Goal: Task Accomplishment & Management: Use online tool/utility

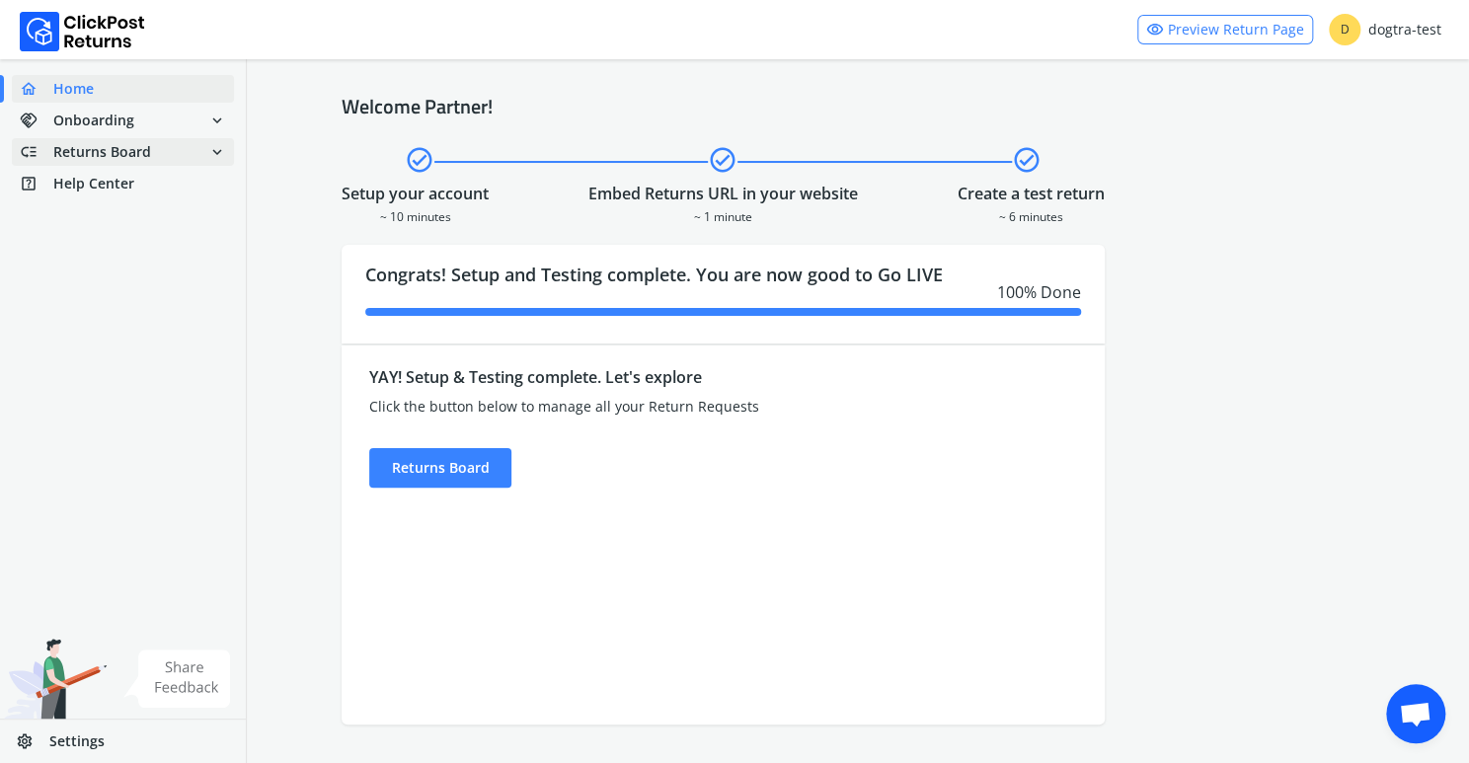
click at [123, 151] on span "Returns Board" at bounding box center [102, 152] width 98 height 20
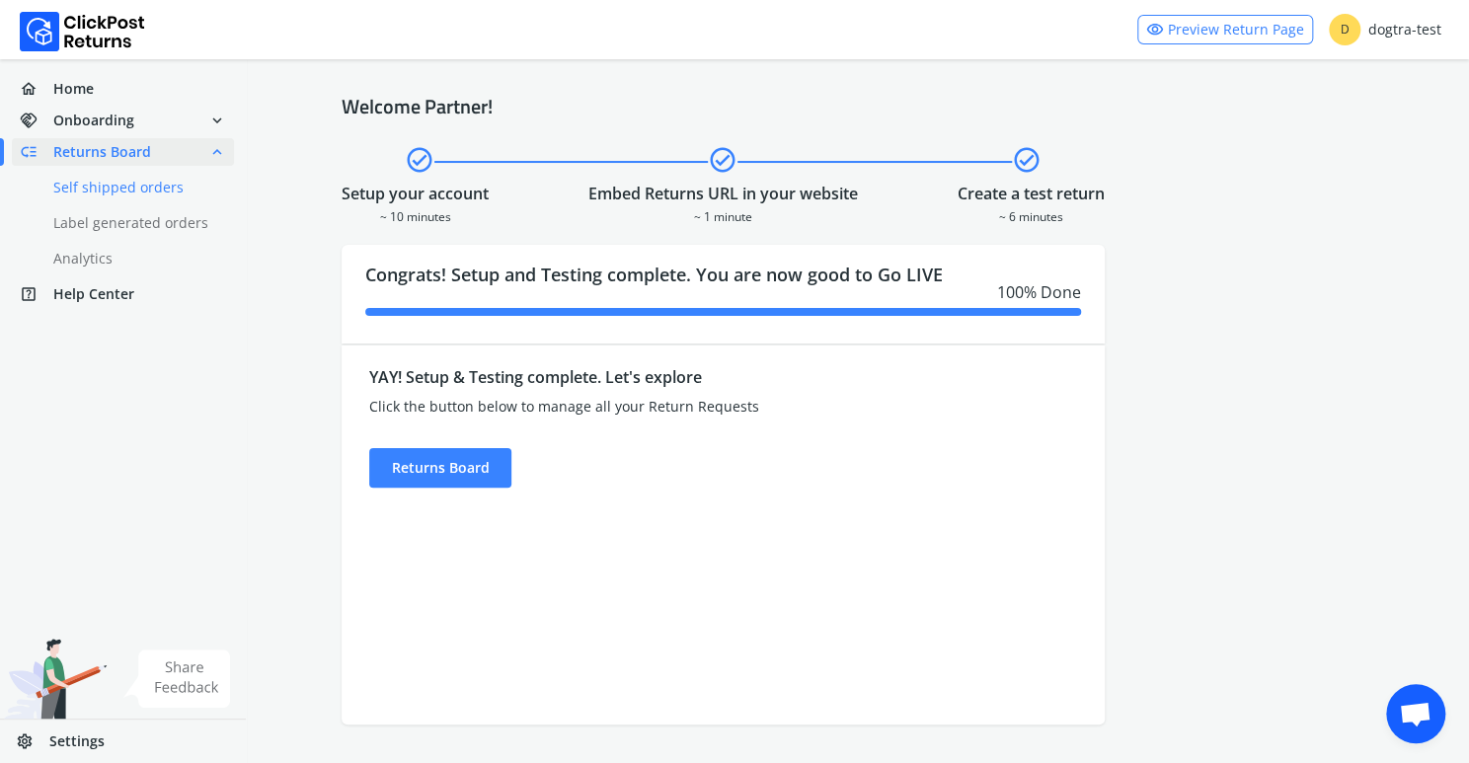
click at [114, 190] on link "done Self shipped orders" at bounding box center [135, 188] width 246 height 28
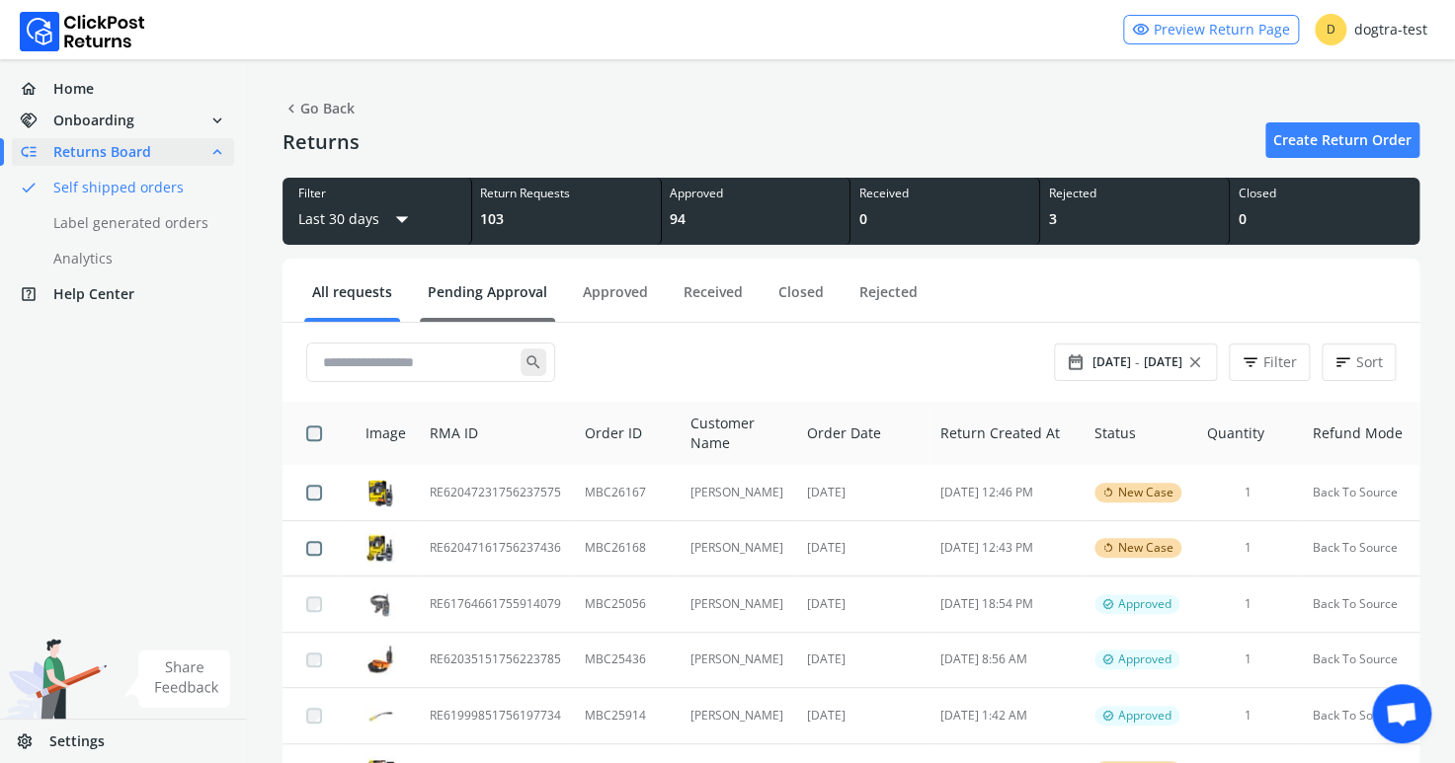
click at [462, 288] on link "Pending Approval" at bounding box center [487, 299] width 135 height 35
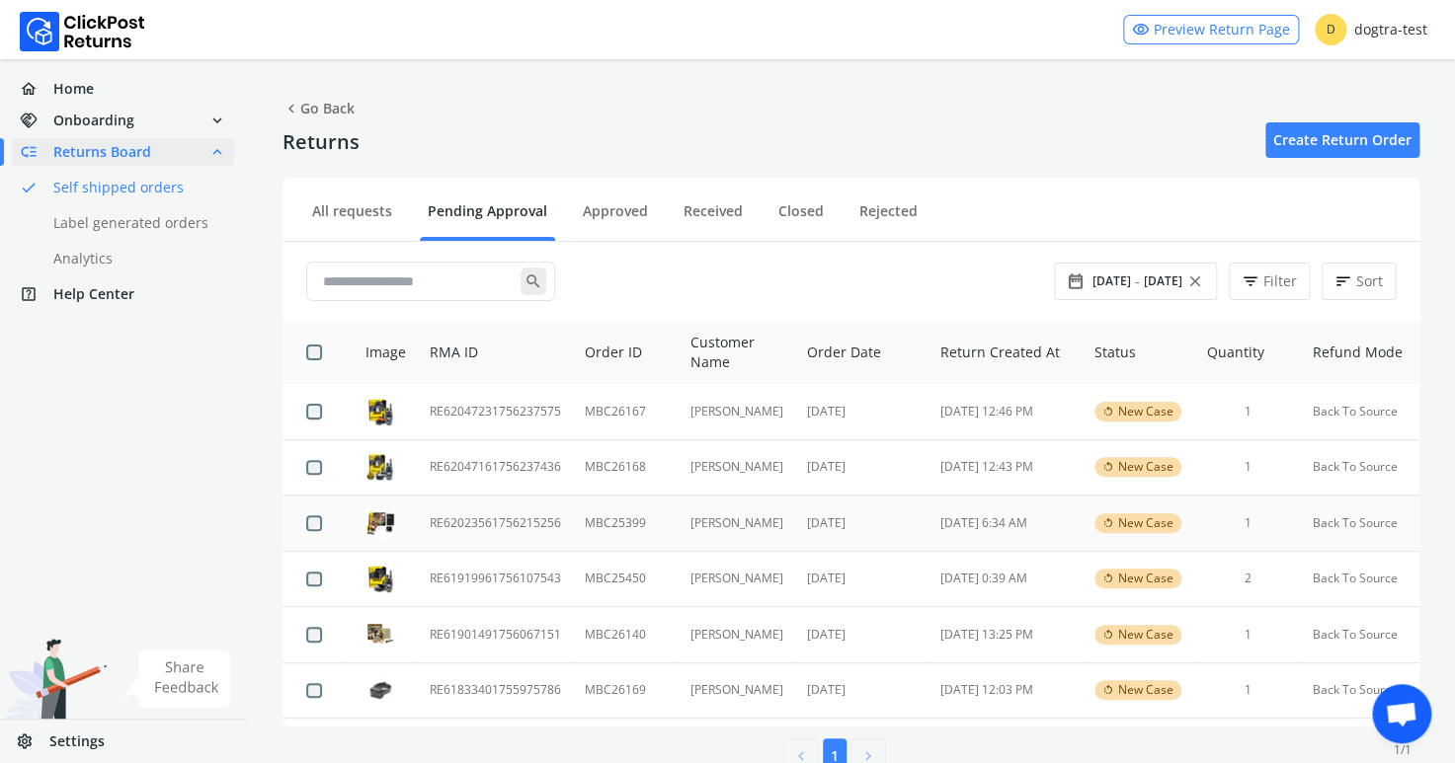
click at [509, 523] on td "RE62023561756215256" at bounding box center [495, 524] width 155 height 56
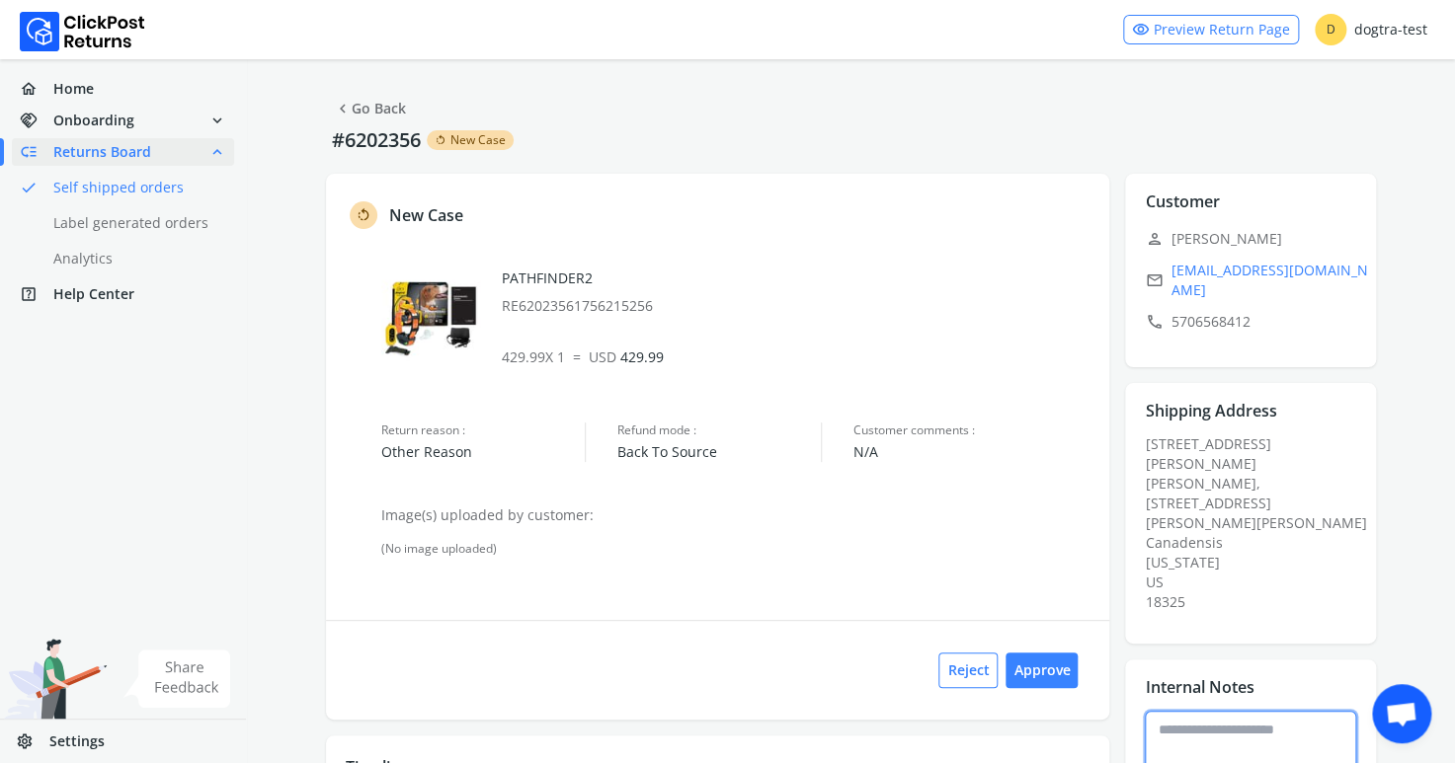
click at [1211, 711] on textarea at bounding box center [1250, 749] width 211 height 77
type textarea "**********"
click at [1048, 669] on button "Approve" at bounding box center [1041, 671] width 72 height 36
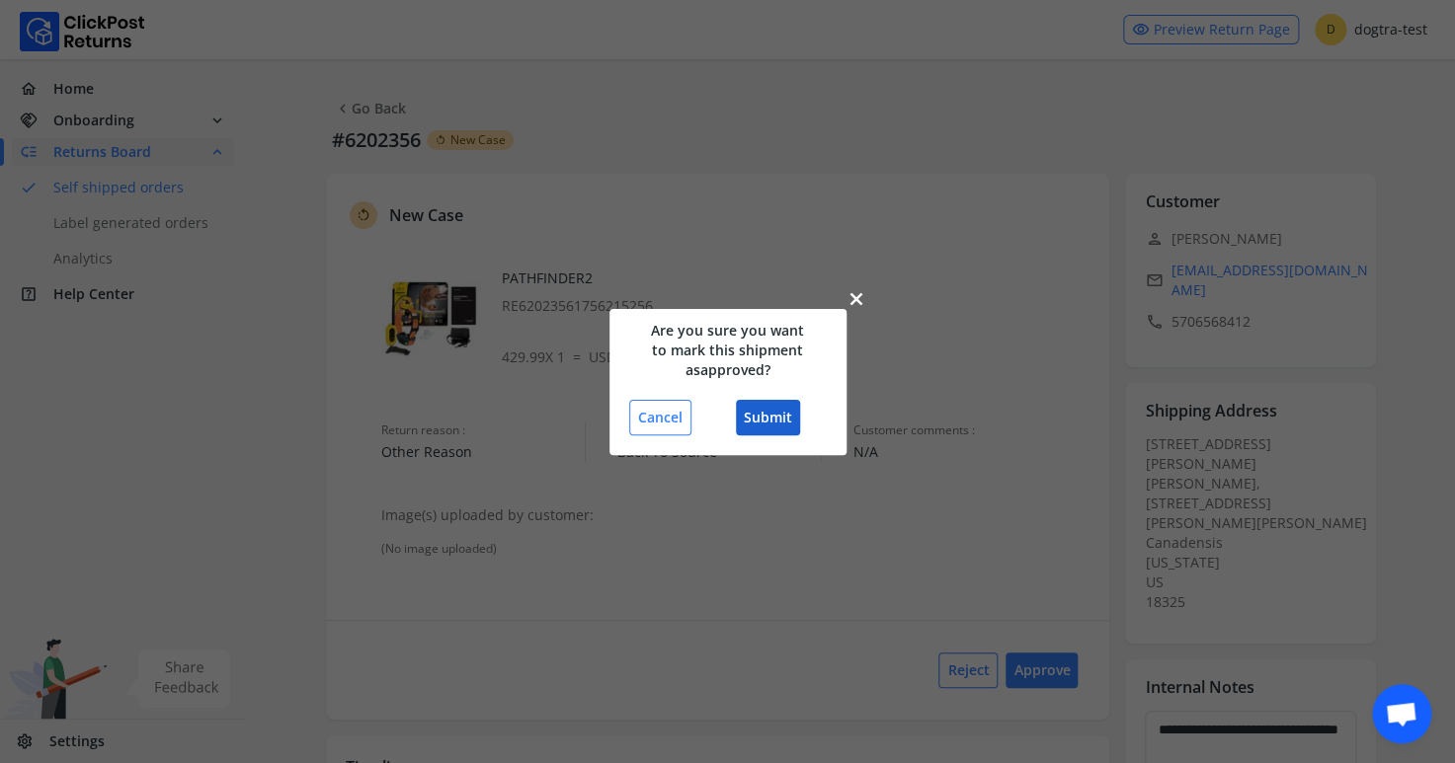
click at [780, 416] on button "Submit" at bounding box center [768, 418] width 64 height 36
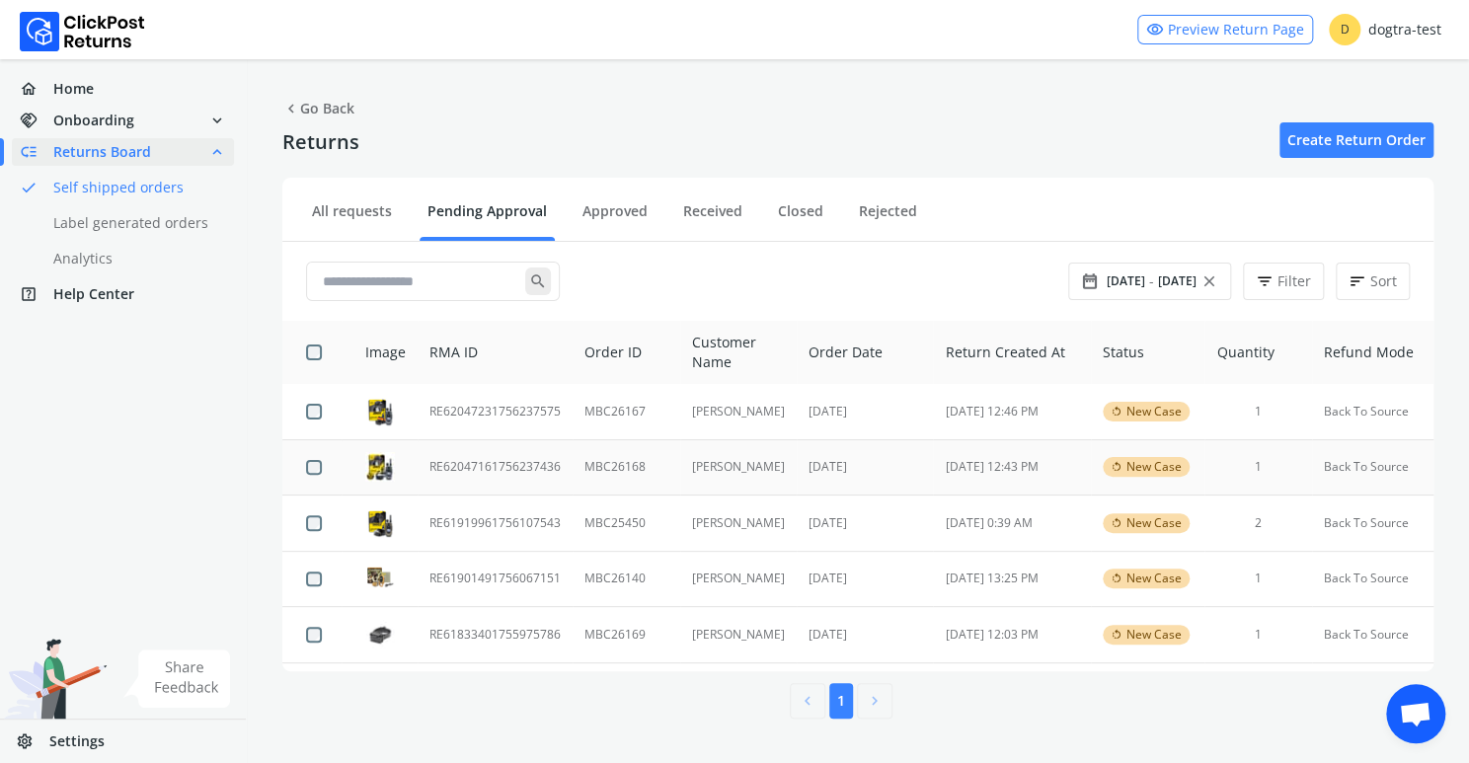
click at [488, 466] on td "RE62047161756237436" at bounding box center [495, 467] width 155 height 56
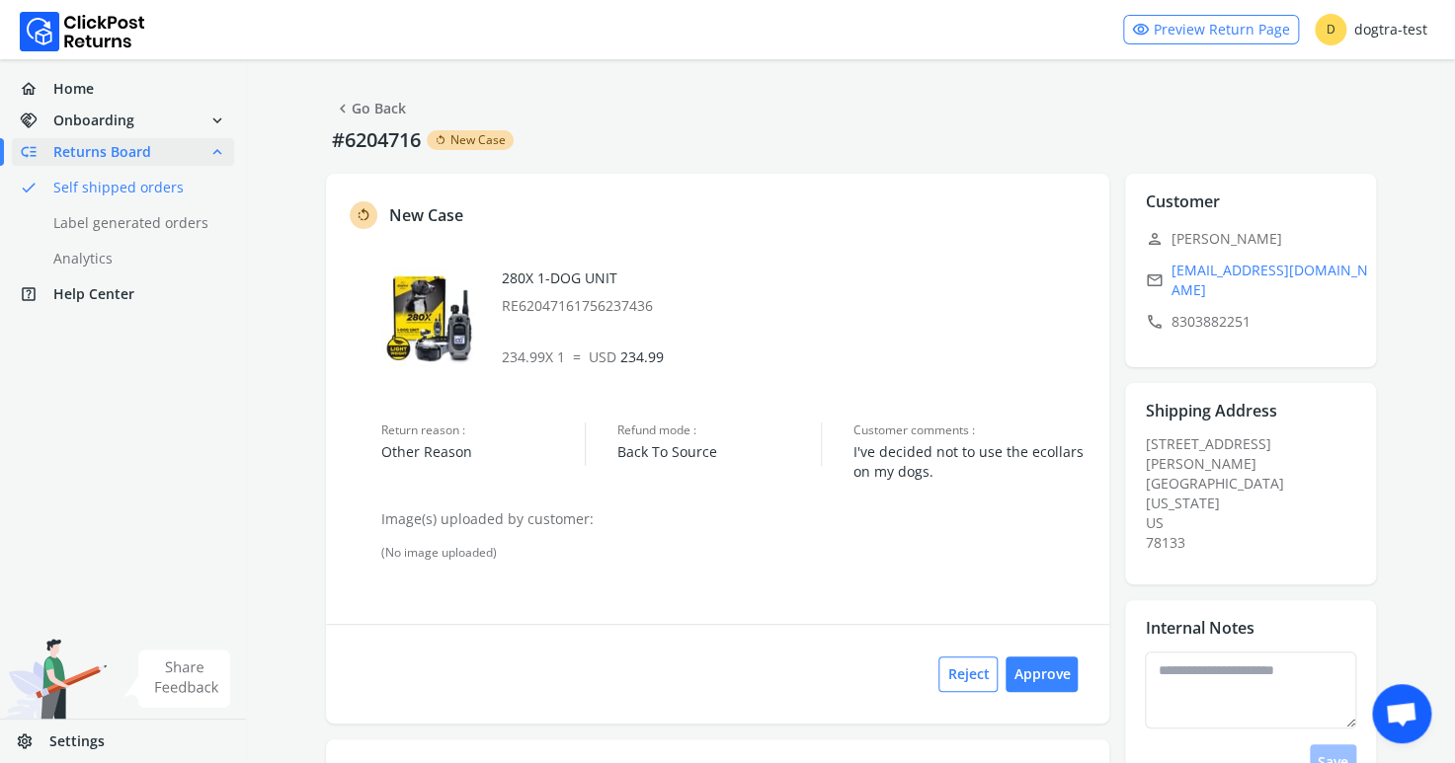
click at [379, 109] on link "chevron_left Go Back" at bounding box center [370, 109] width 72 height 28
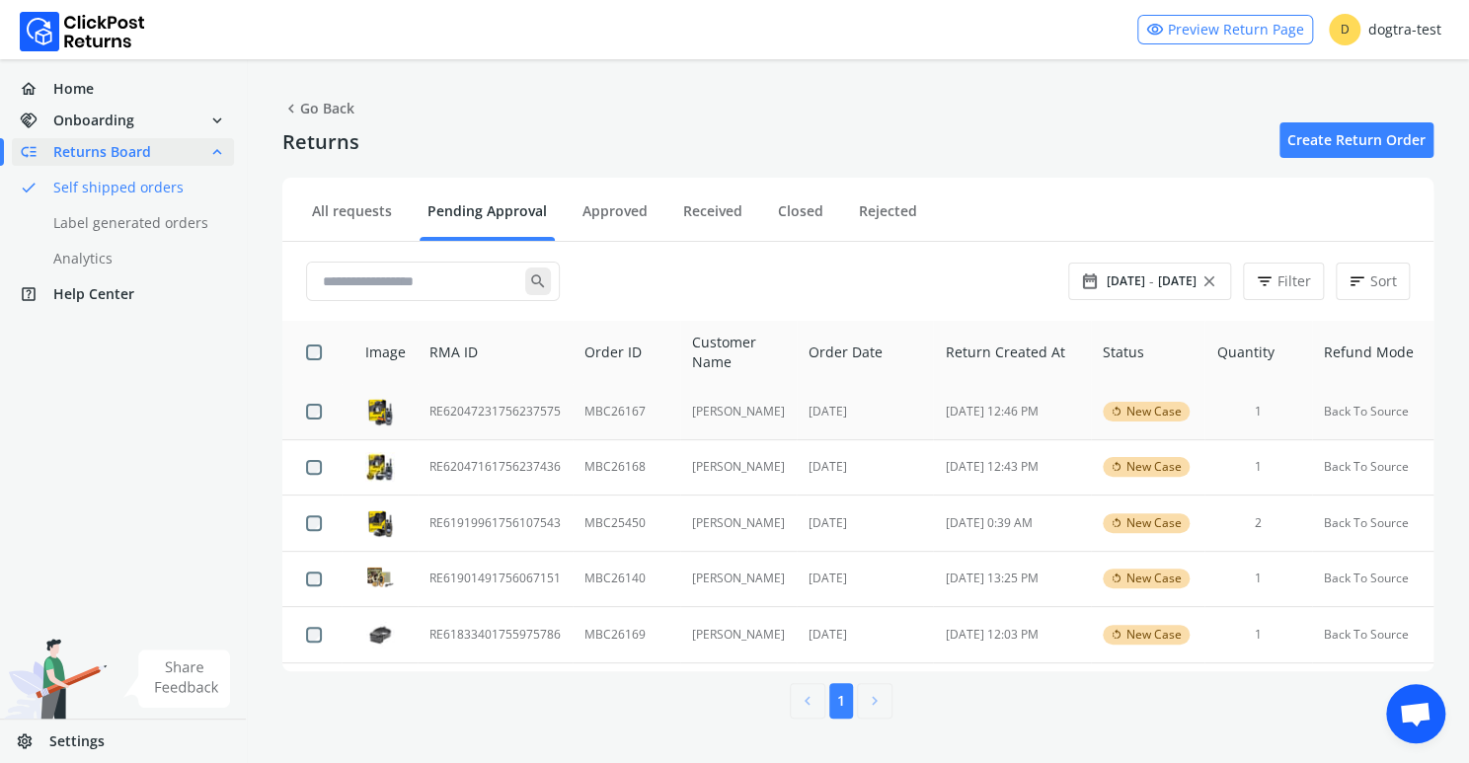
click at [483, 416] on td "RE62047231756237575" at bounding box center [495, 411] width 155 height 55
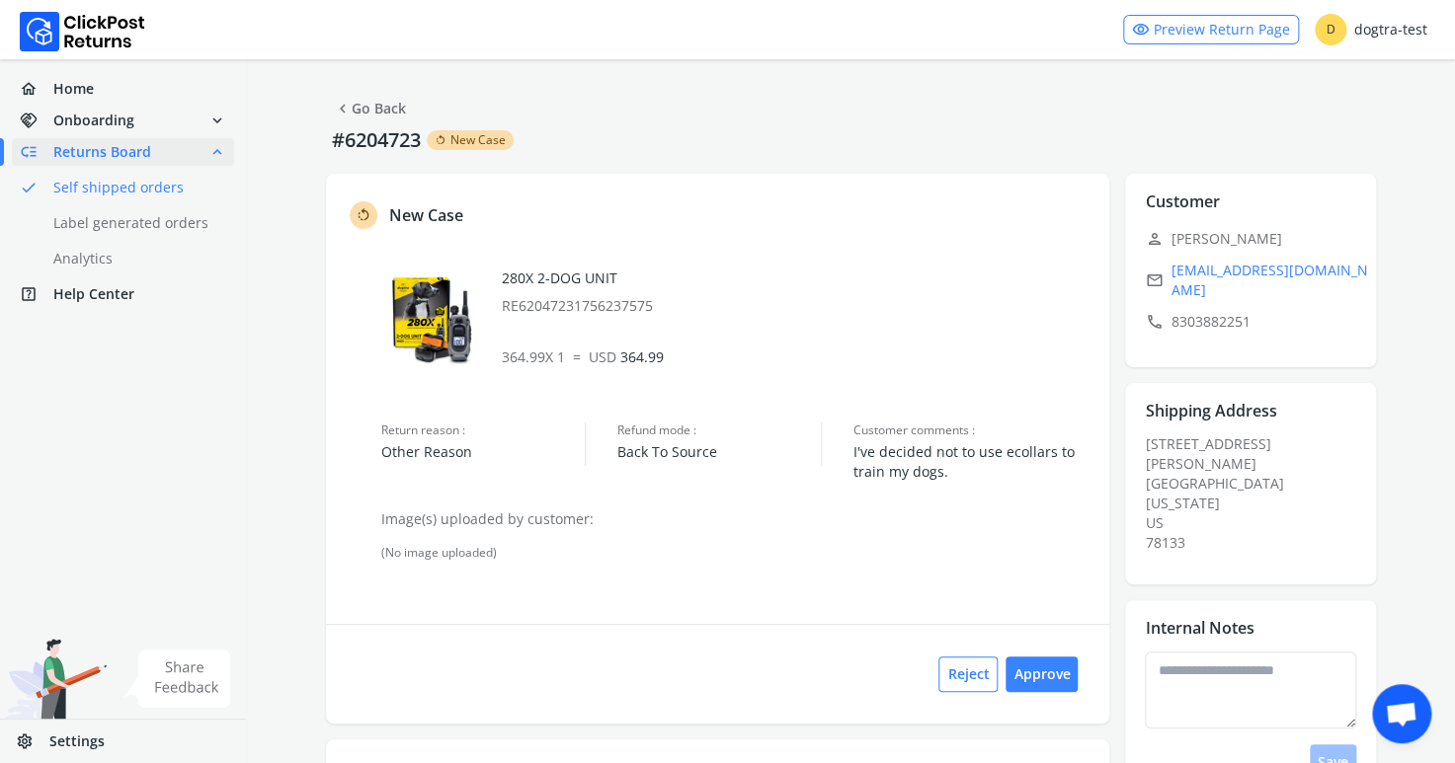
click at [395, 110] on link "chevron_left Go Back" at bounding box center [370, 109] width 72 height 28
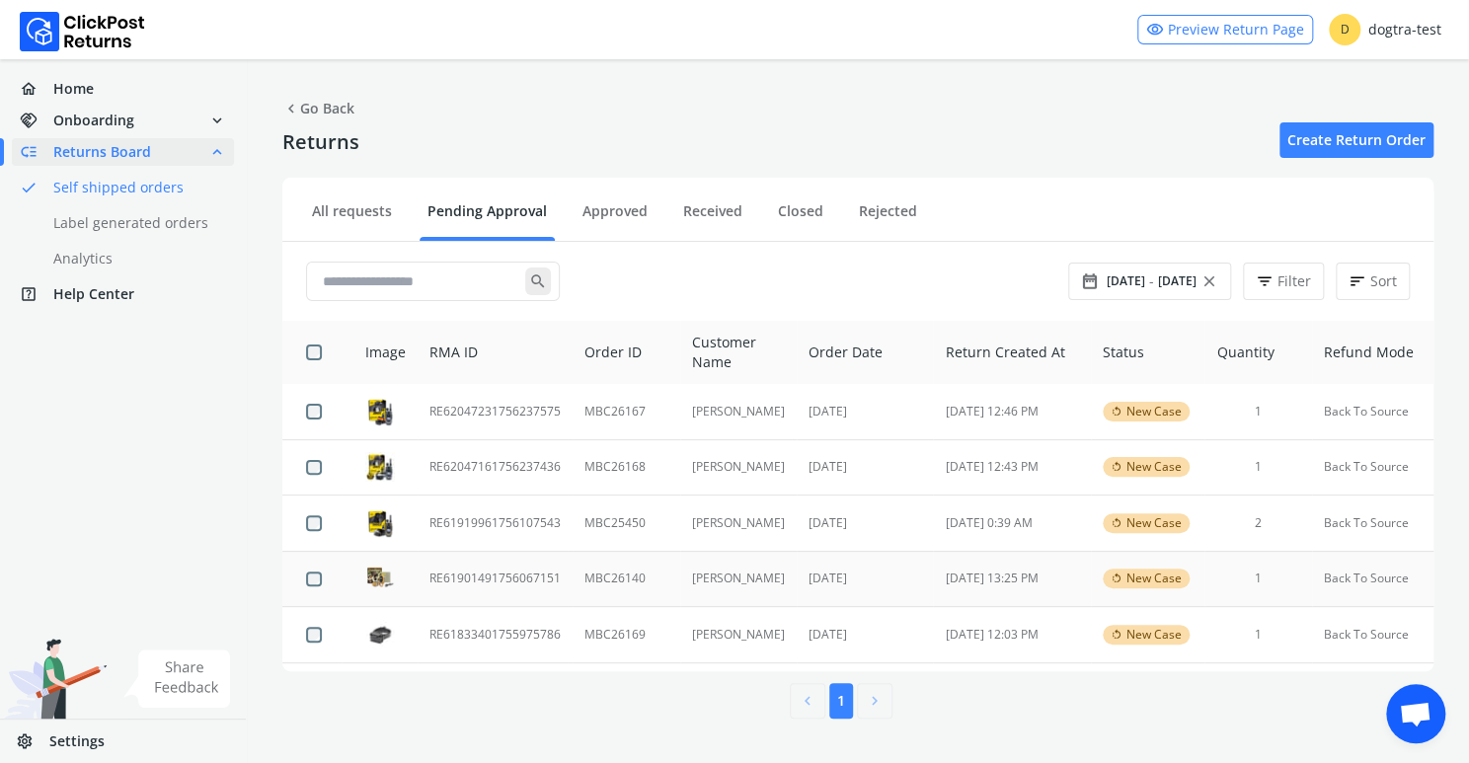
click at [539, 581] on td "RE61901491756067151" at bounding box center [495, 579] width 155 height 56
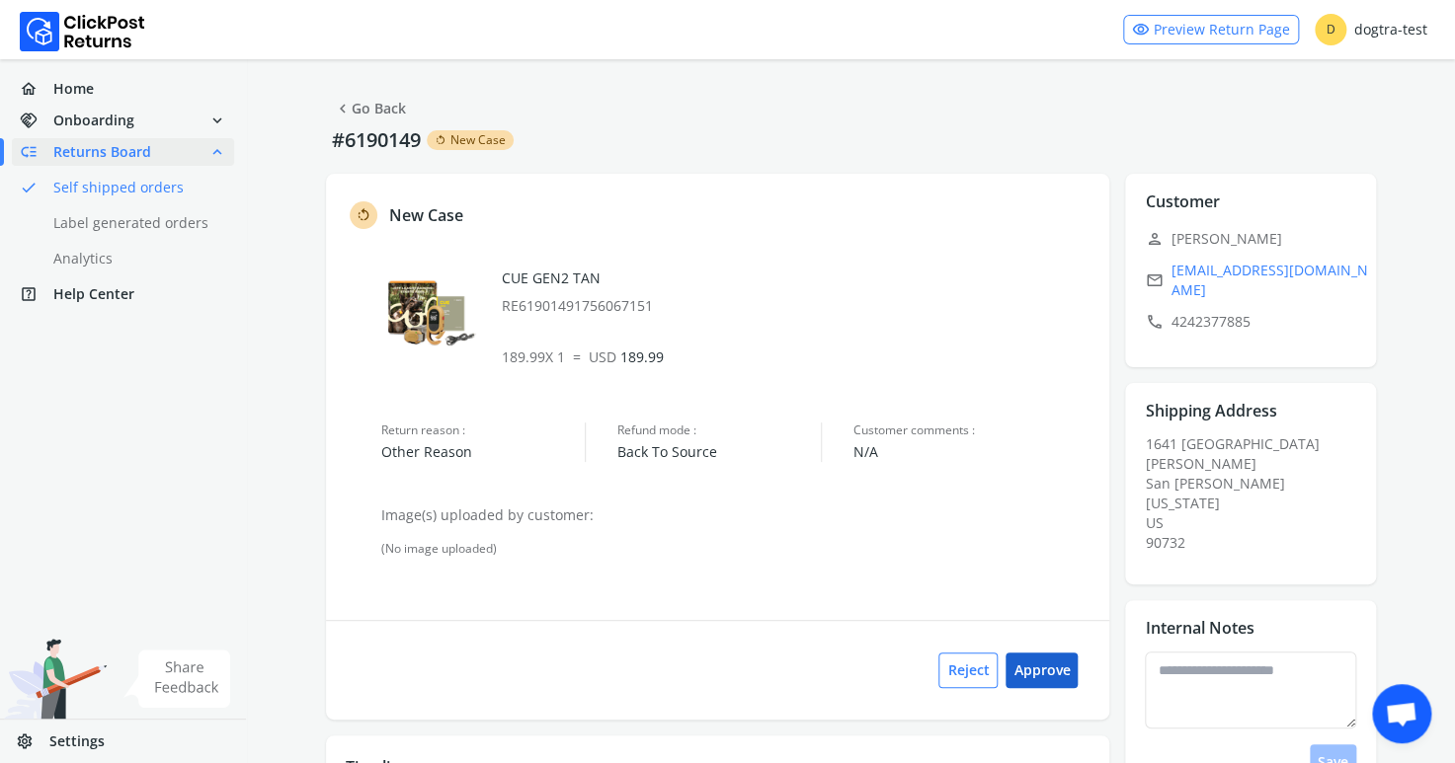
click at [1063, 675] on button "Approve" at bounding box center [1041, 671] width 72 height 36
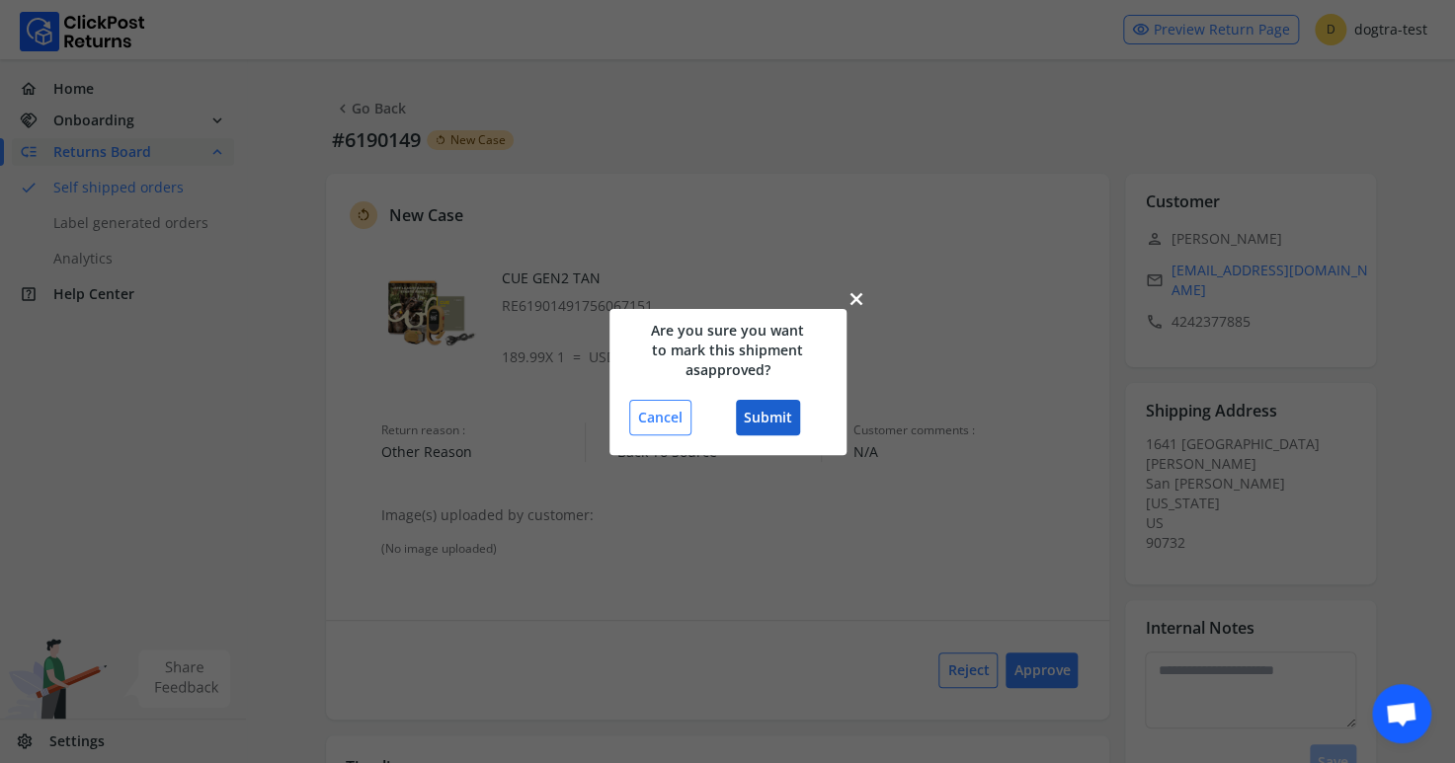
click at [763, 418] on button "Submit" at bounding box center [768, 418] width 64 height 36
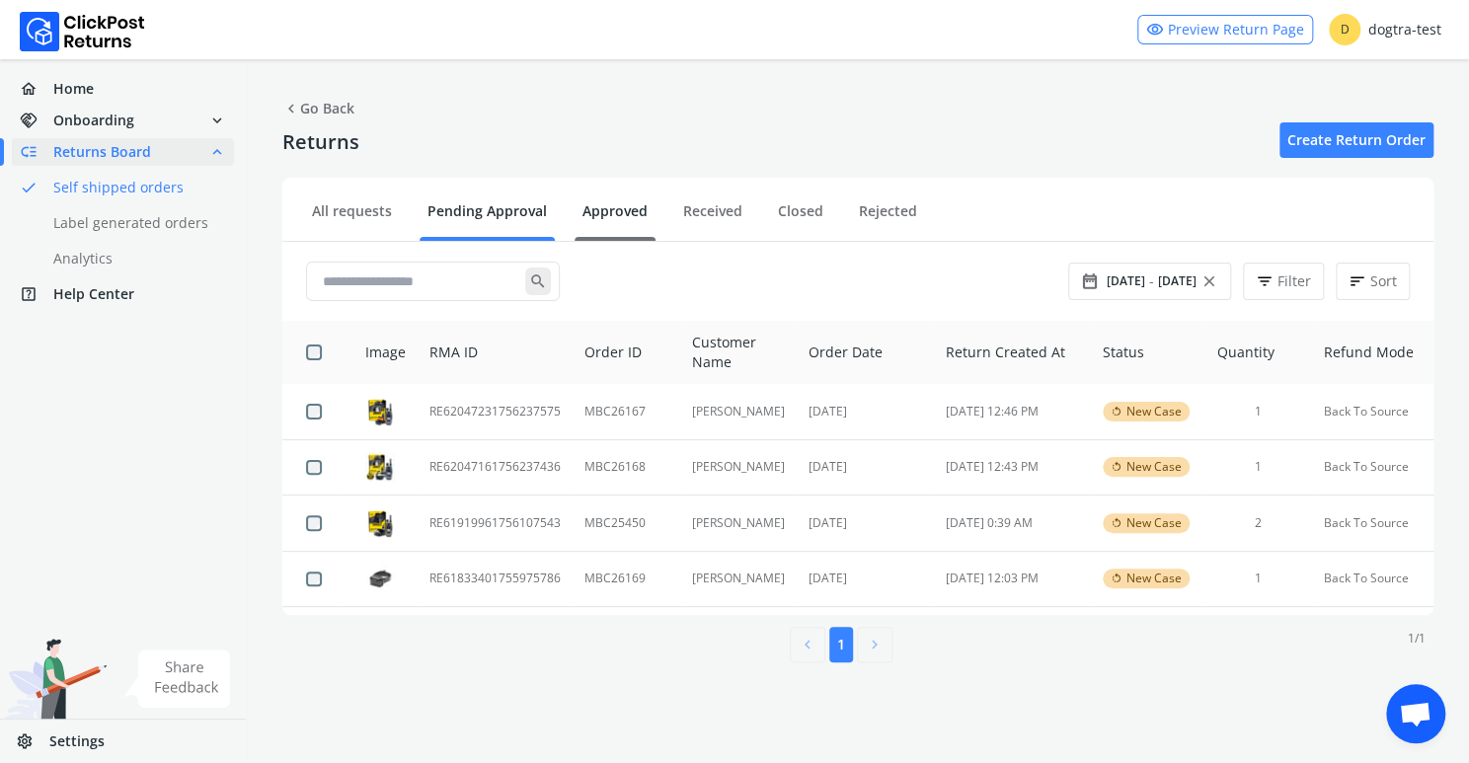
click at [624, 214] on link "Approved" at bounding box center [615, 218] width 81 height 35
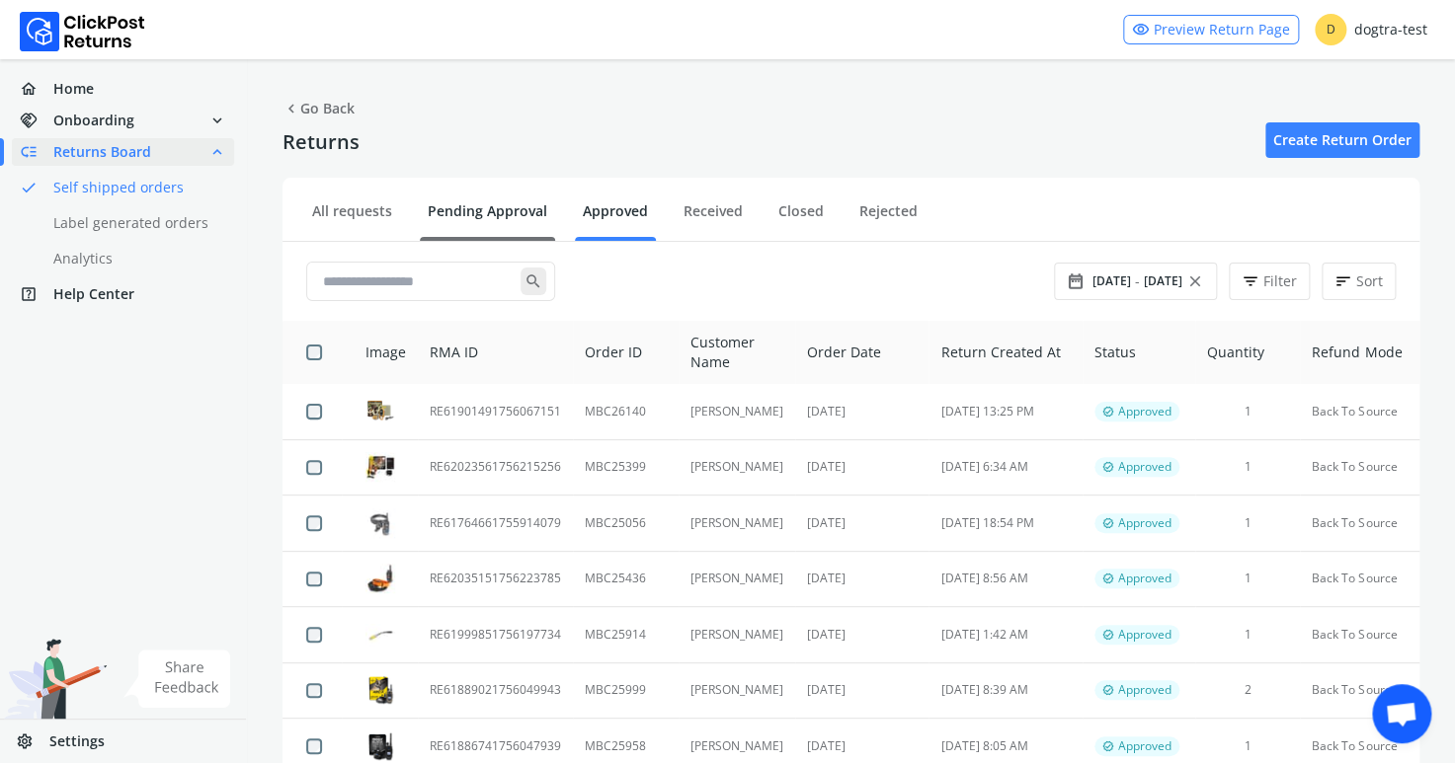
click at [458, 210] on link "Pending Approval" at bounding box center [487, 218] width 135 height 35
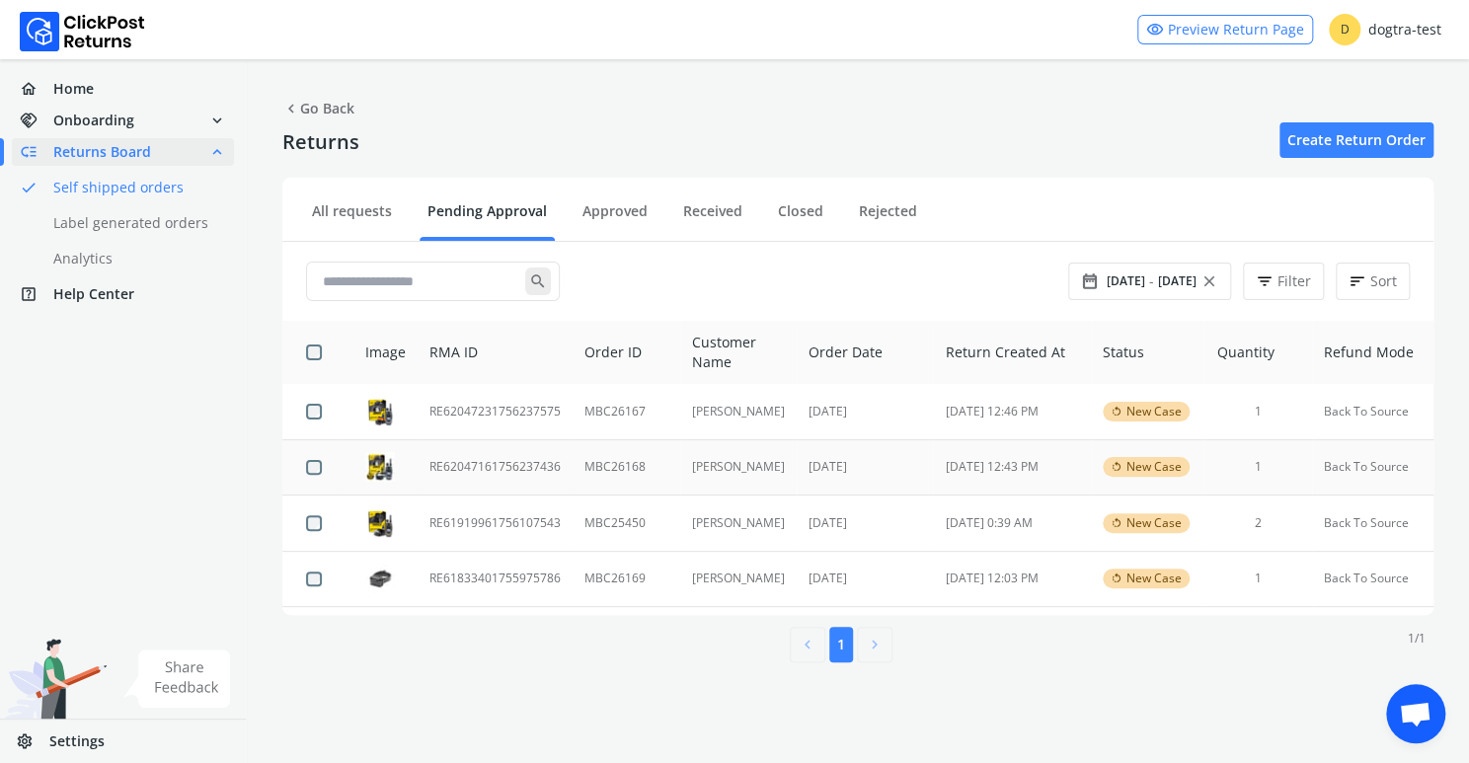
click at [486, 462] on td "RE62047161756237436" at bounding box center [495, 467] width 155 height 56
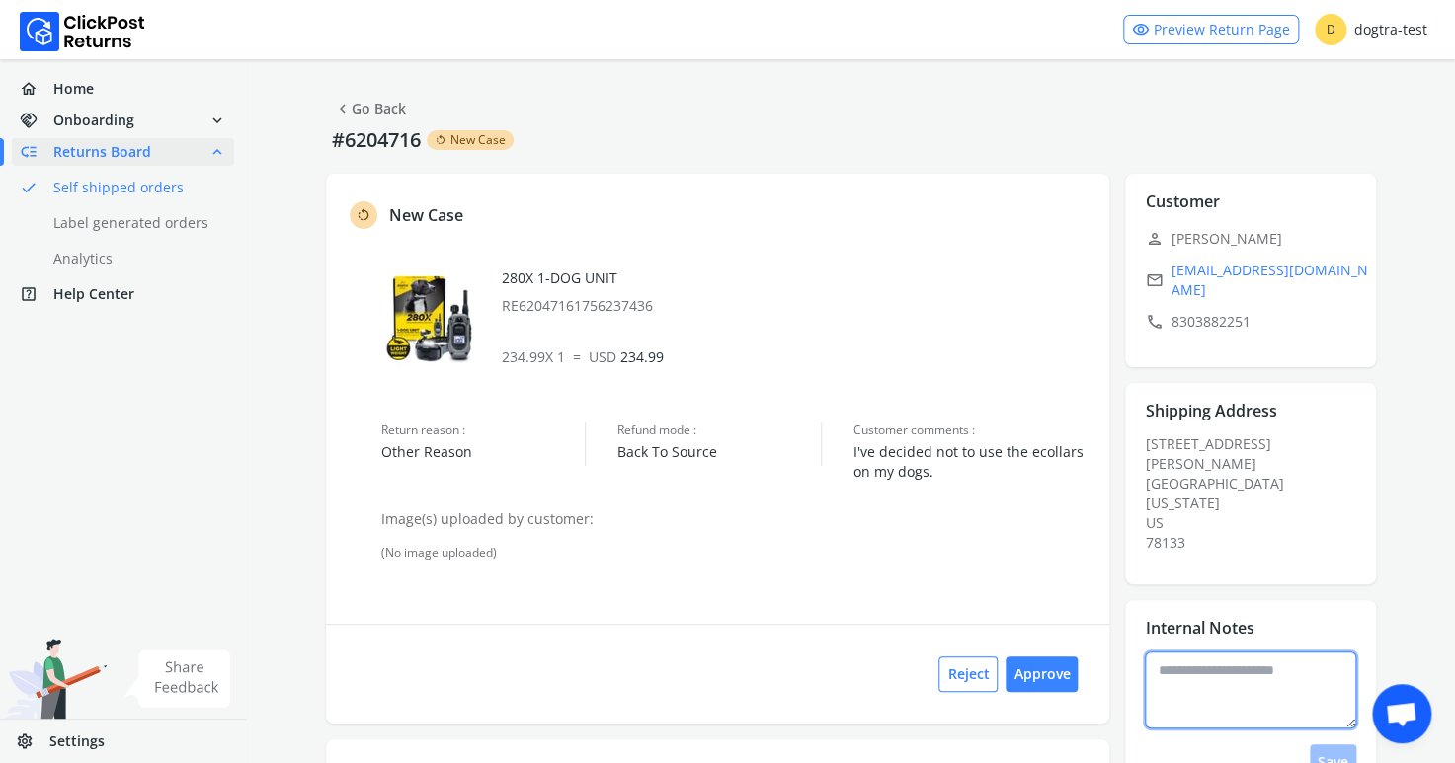
click at [1224, 654] on textarea at bounding box center [1250, 690] width 211 height 77
type textarea "**********"
click at [1335, 745] on button "Save" at bounding box center [1332, 763] width 46 height 36
click at [1047, 670] on button "Approve" at bounding box center [1041, 675] width 72 height 36
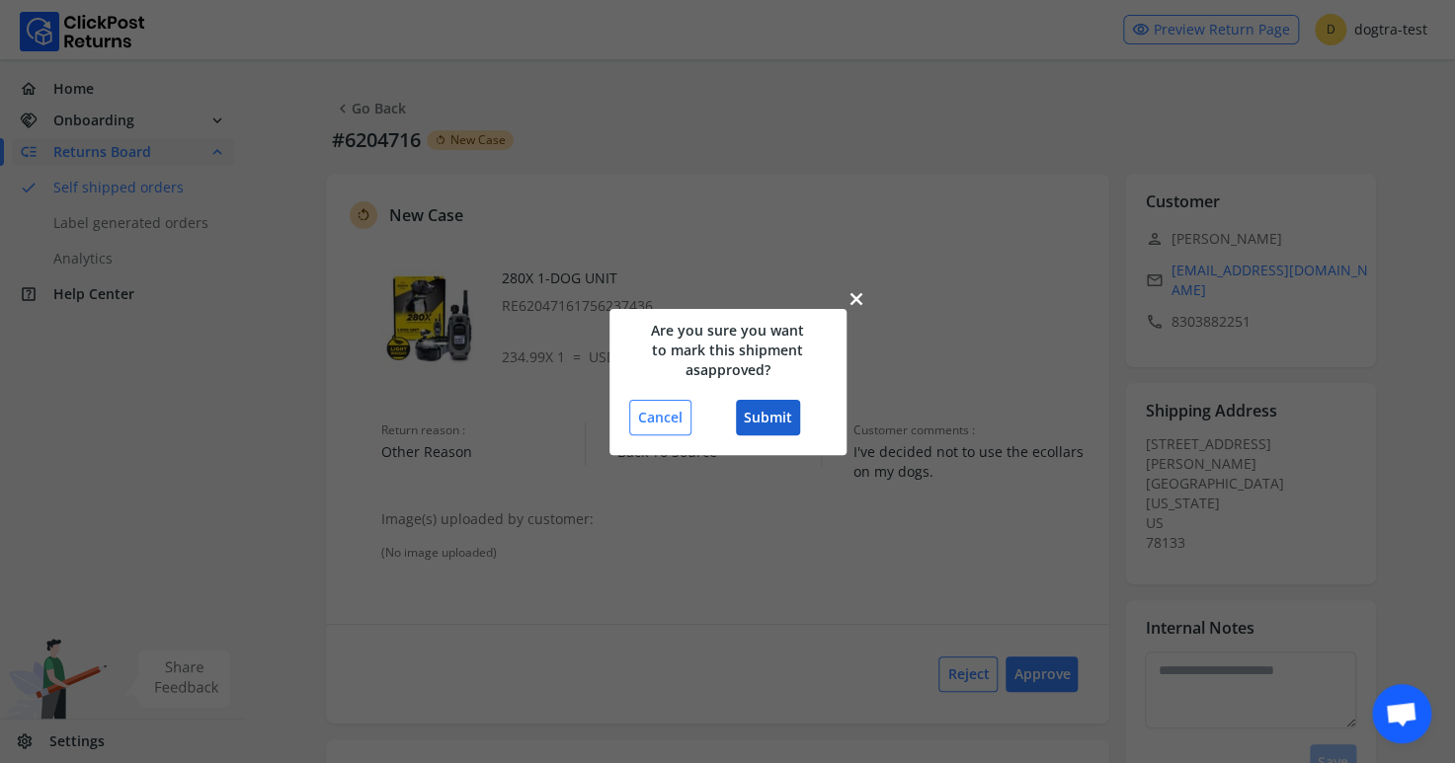
click at [777, 412] on button "Submit" at bounding box center [768, 418] width 64 height 36
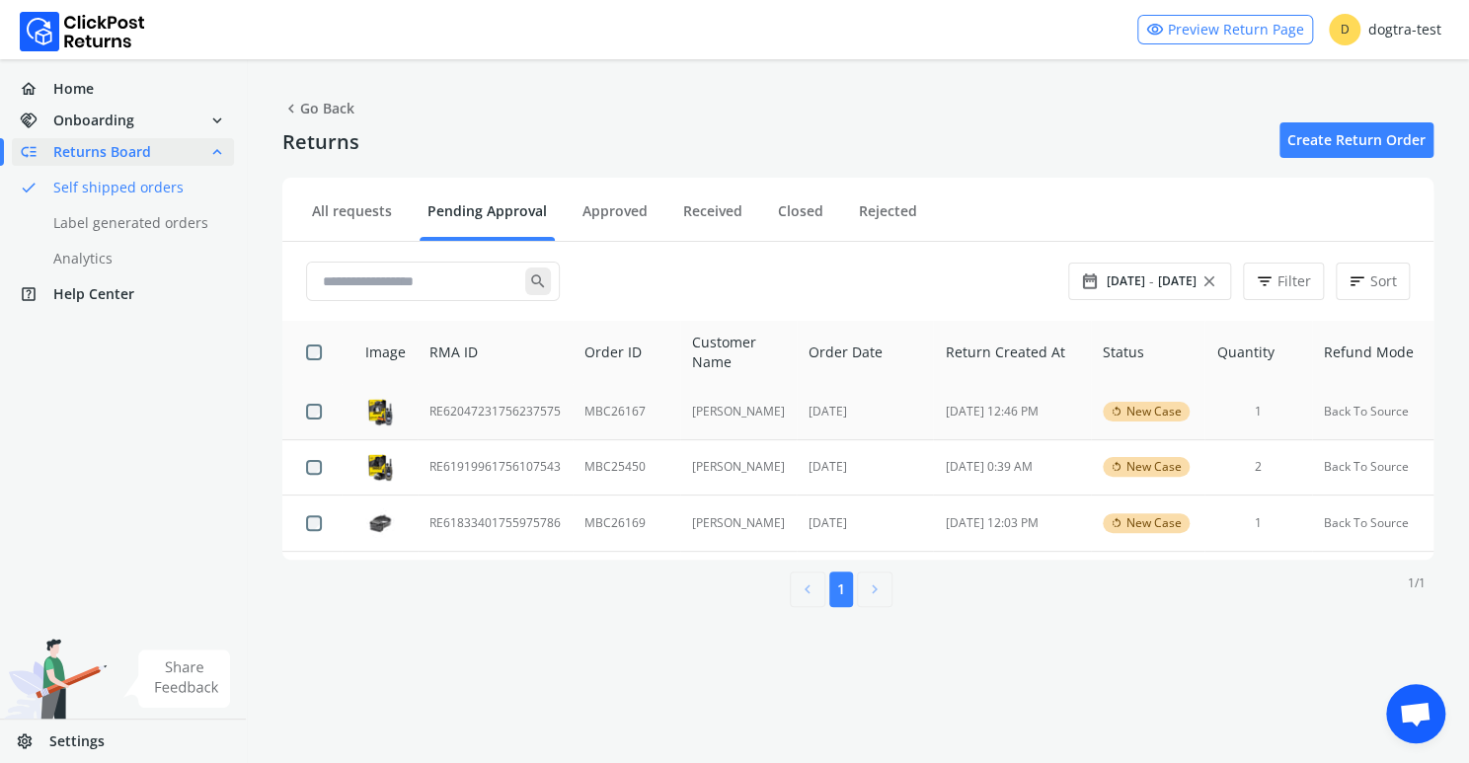
click at [507, 410] on td "RE62047231756237575" at bounding box center [495, 411] width 155 height 55
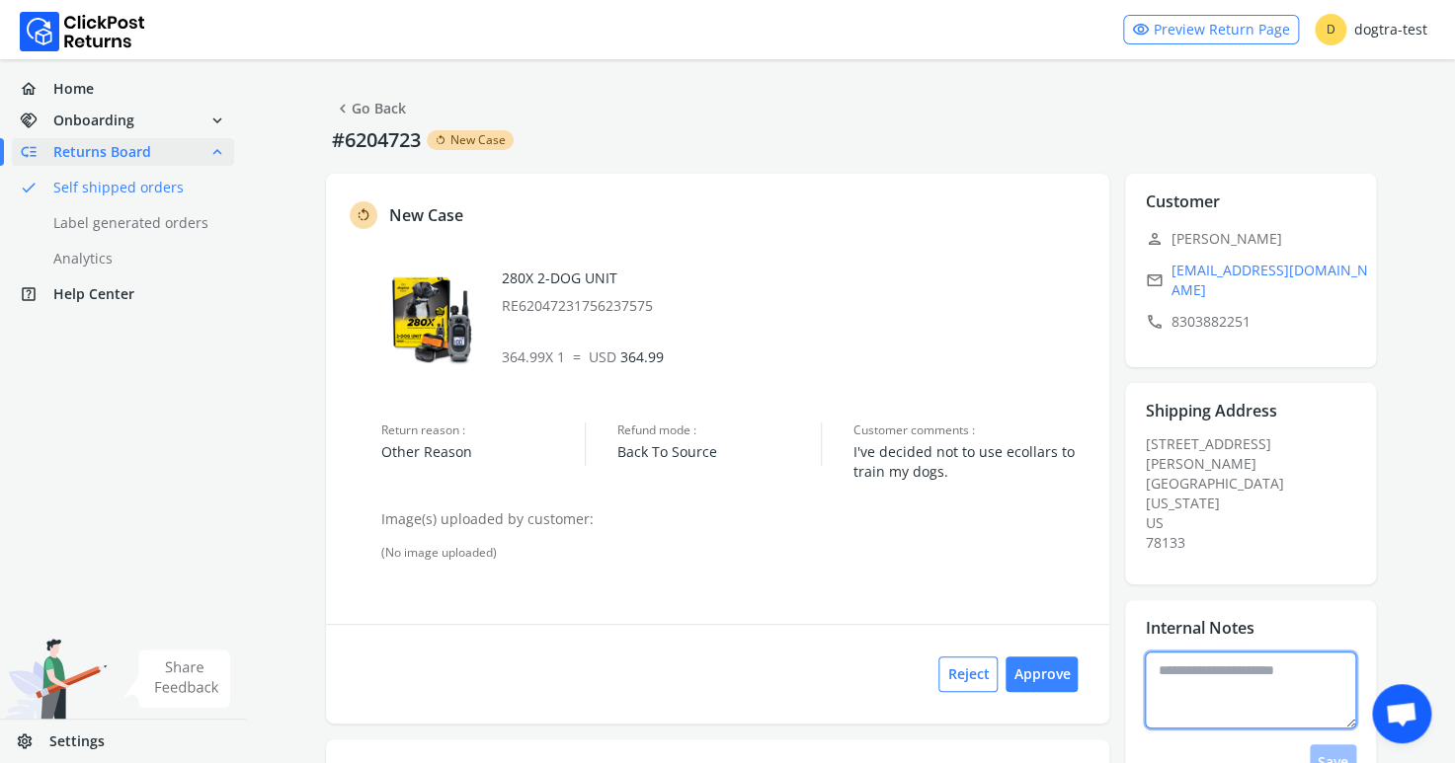
click at [1204, 652] on textarea at bounding box center [1250, 690] width 211 height 77
type textarea "**********"
click at [1331, 745] on button "Save" at bounding box center [1332, 763] width 46 height 36
click at [358, 112] on link "chevron_left Go Back" at bounding box center [370, 109] width 72 height 28
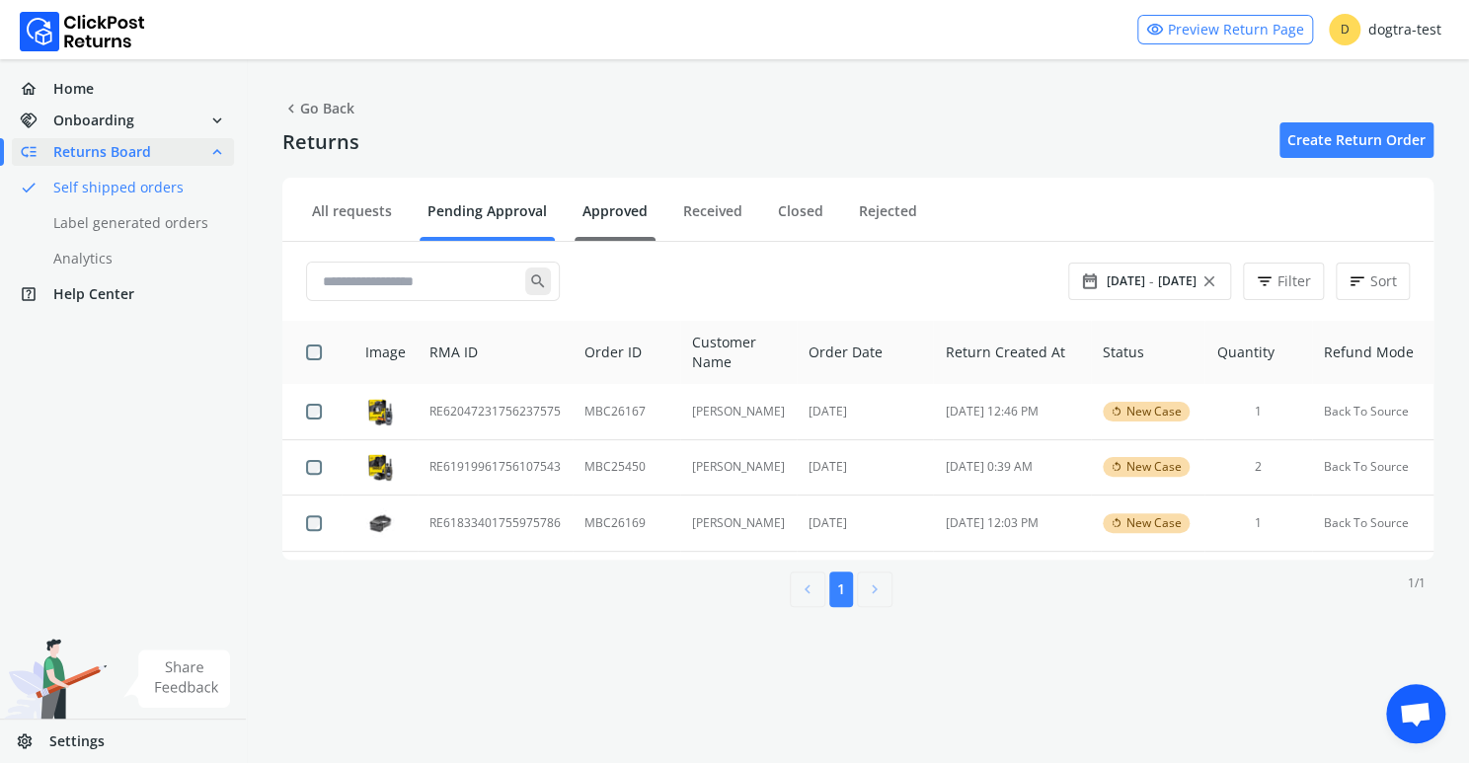
click at [633, 210] on link "Approved" at bounding box center [615, 218] width 81 height 35
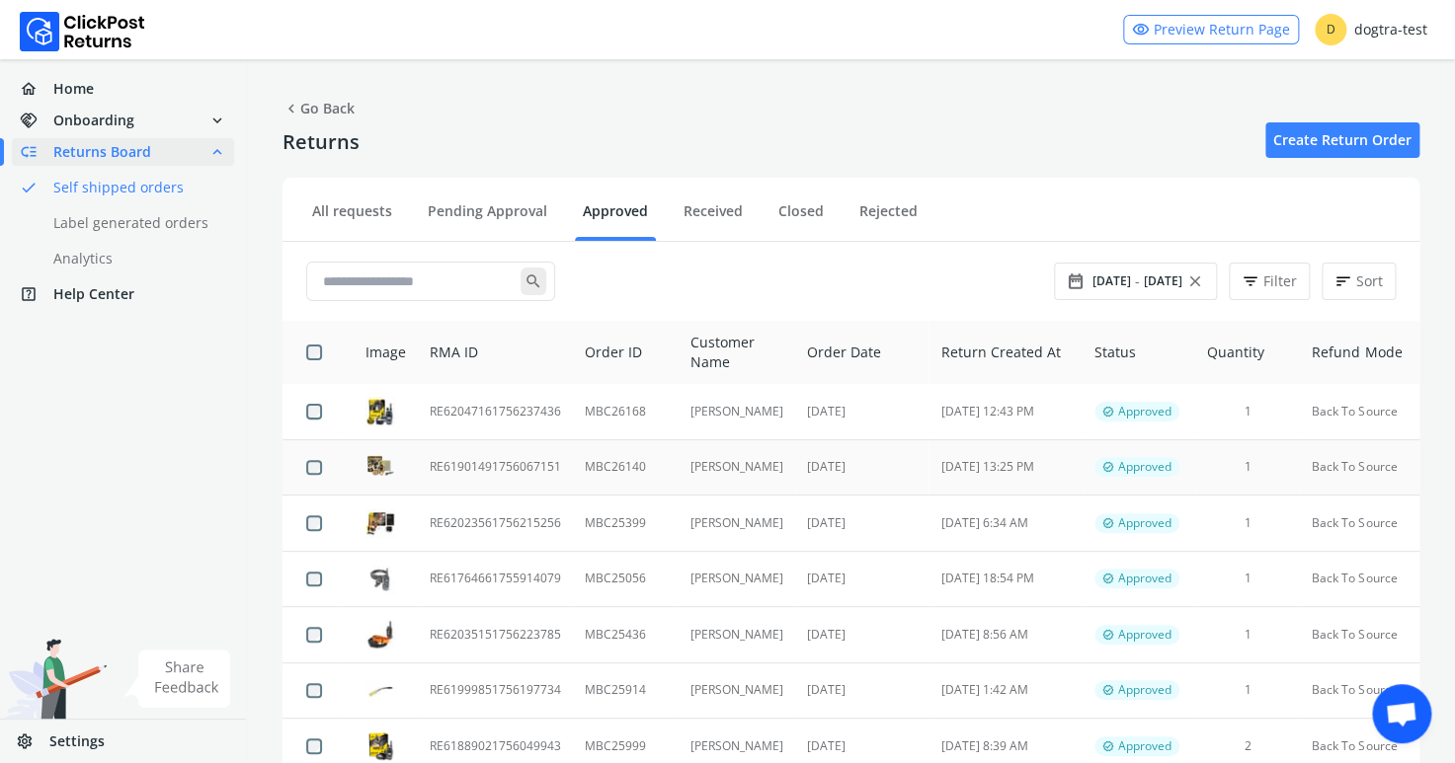
click at [627, 466] on td "MBC26140" at bounding box center [626, 467] width 106 height 56
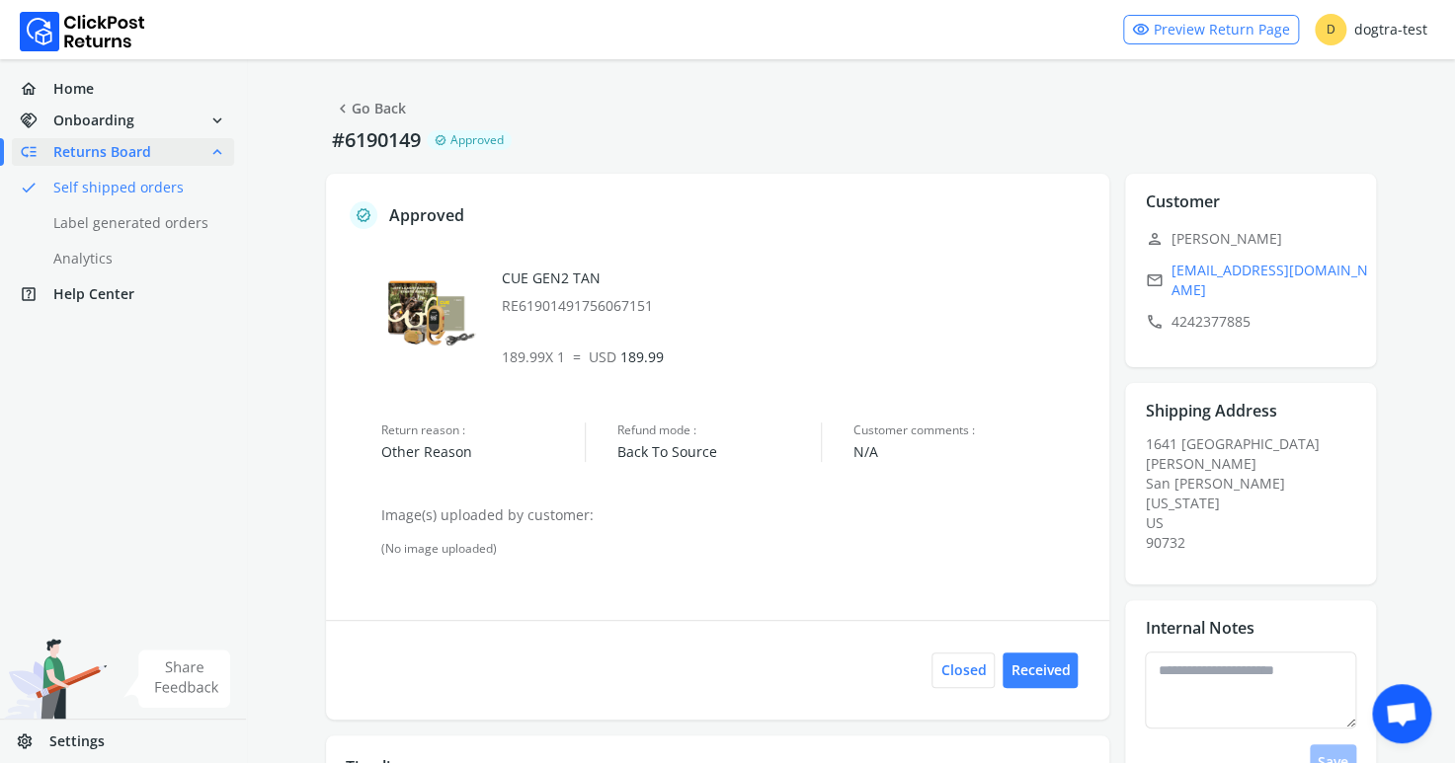
click at [371, 111] on link "chevron_left Go Back" at bounding box center [370, 109] width 72 height 28
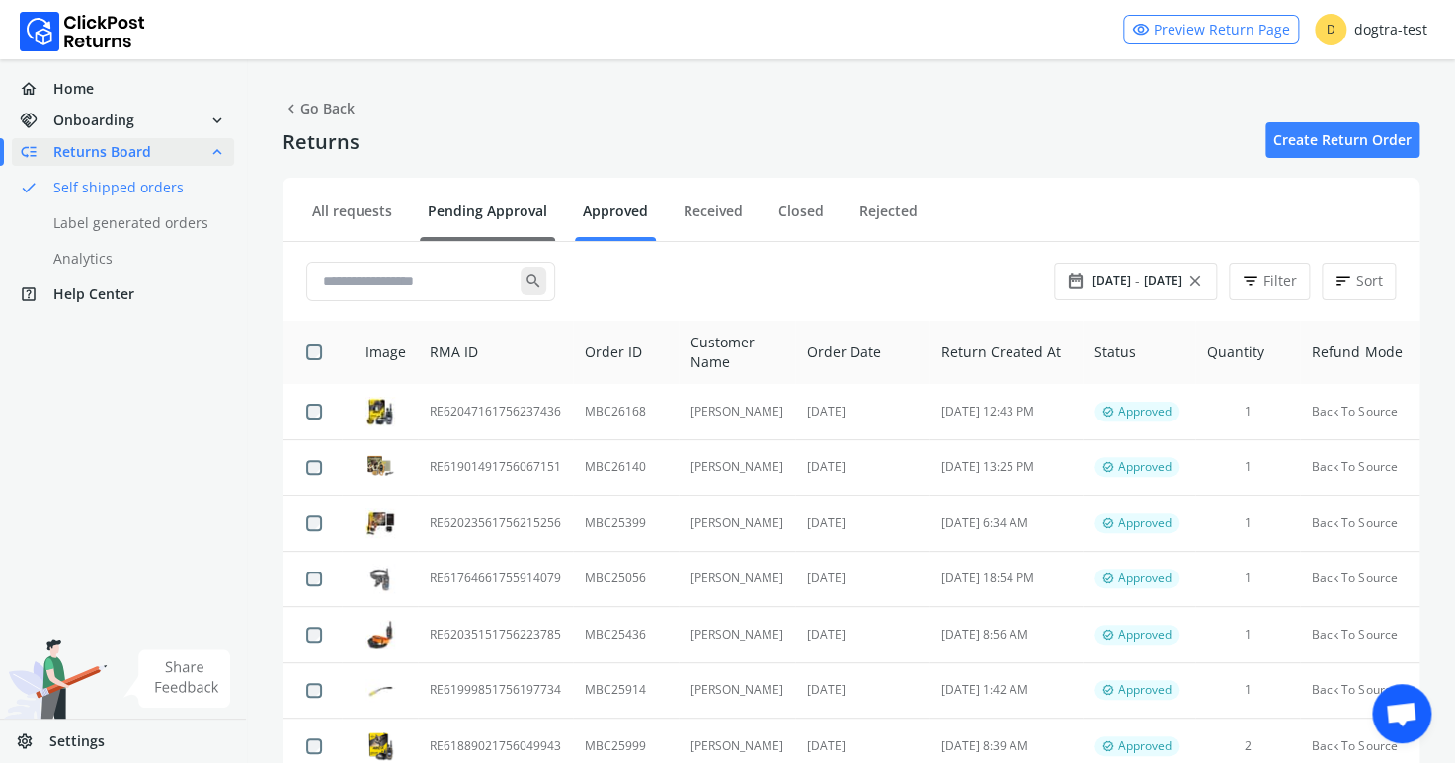
click at [455, 209] on link "Pending Approval" at bounding box center [487, 218] width 135 height 35
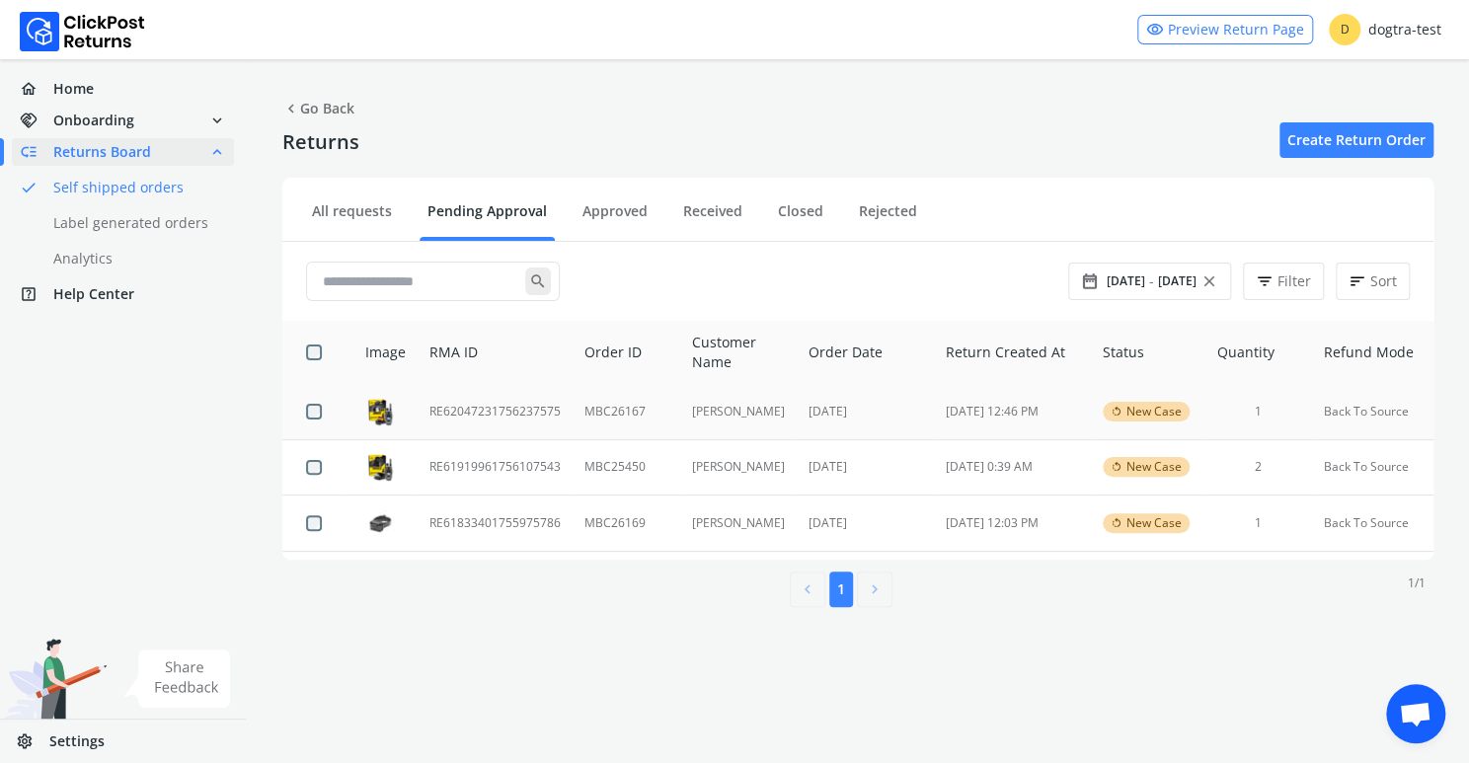
click at [497, 414] on td "RE62047231756237575" at bounding box center [495, 411] width 155 height 55
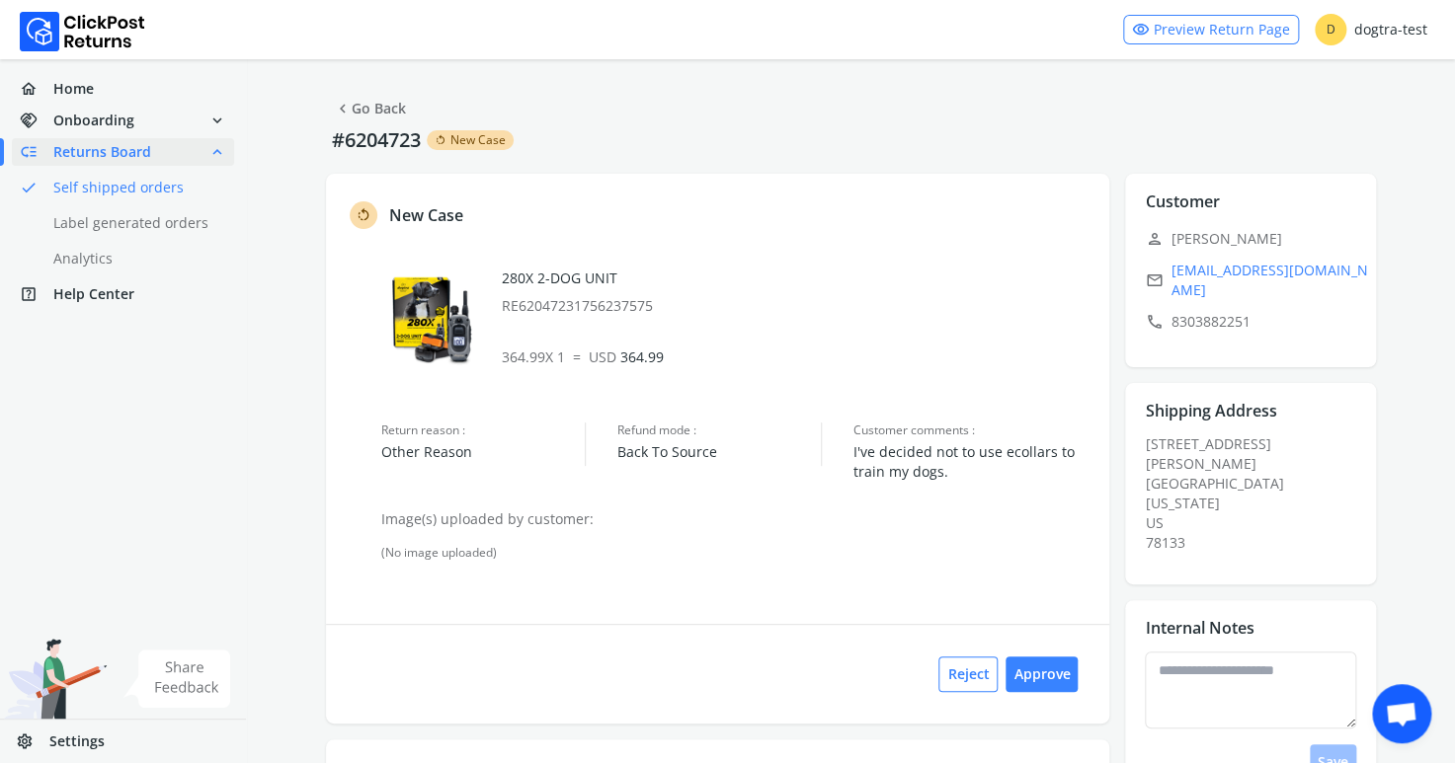
click at [399, 106] on link "chevron_left Go Back" at bounding box center [370, 109] width 72 height 28
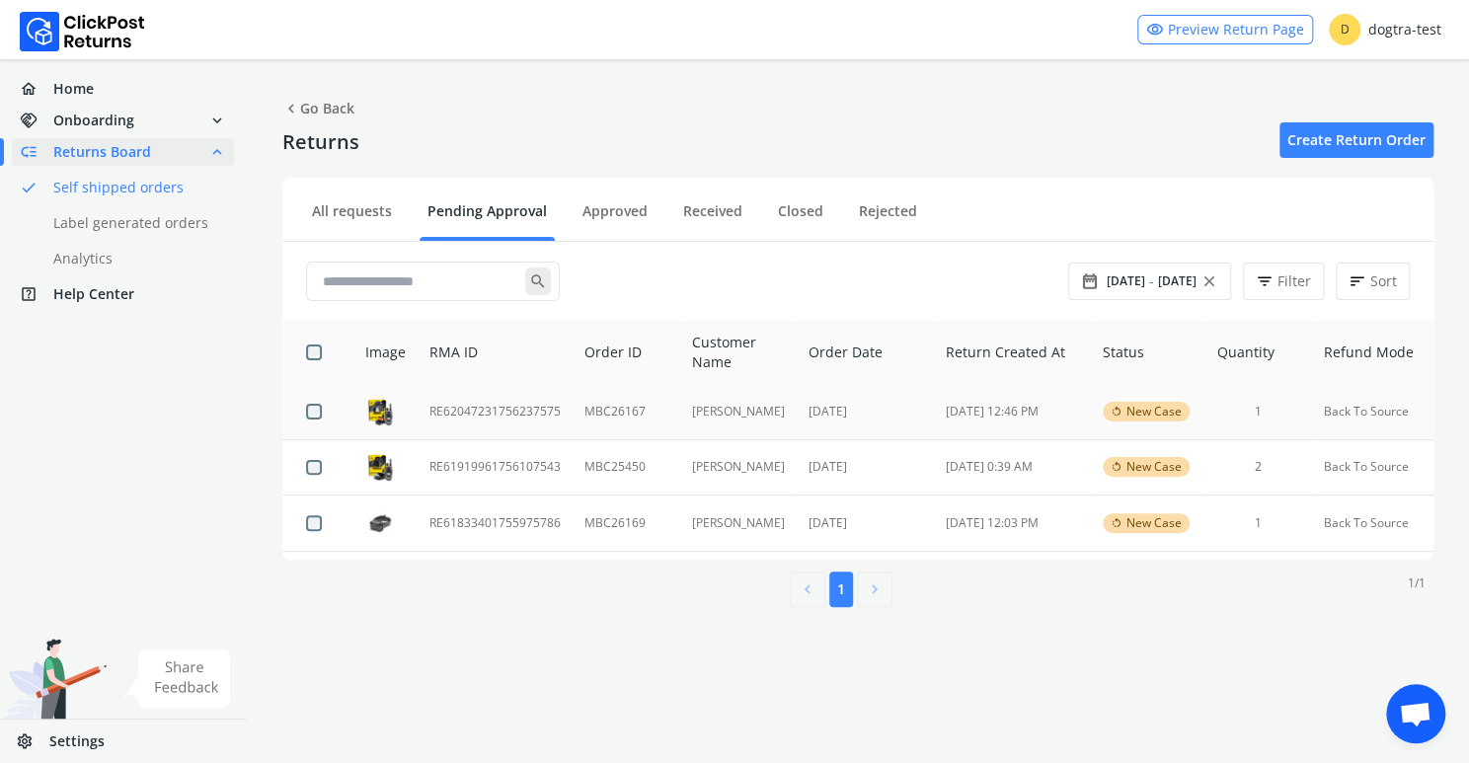
click at [573, 413] on td "MBC26167" at bounding box center [627, 411] width 108 height 55
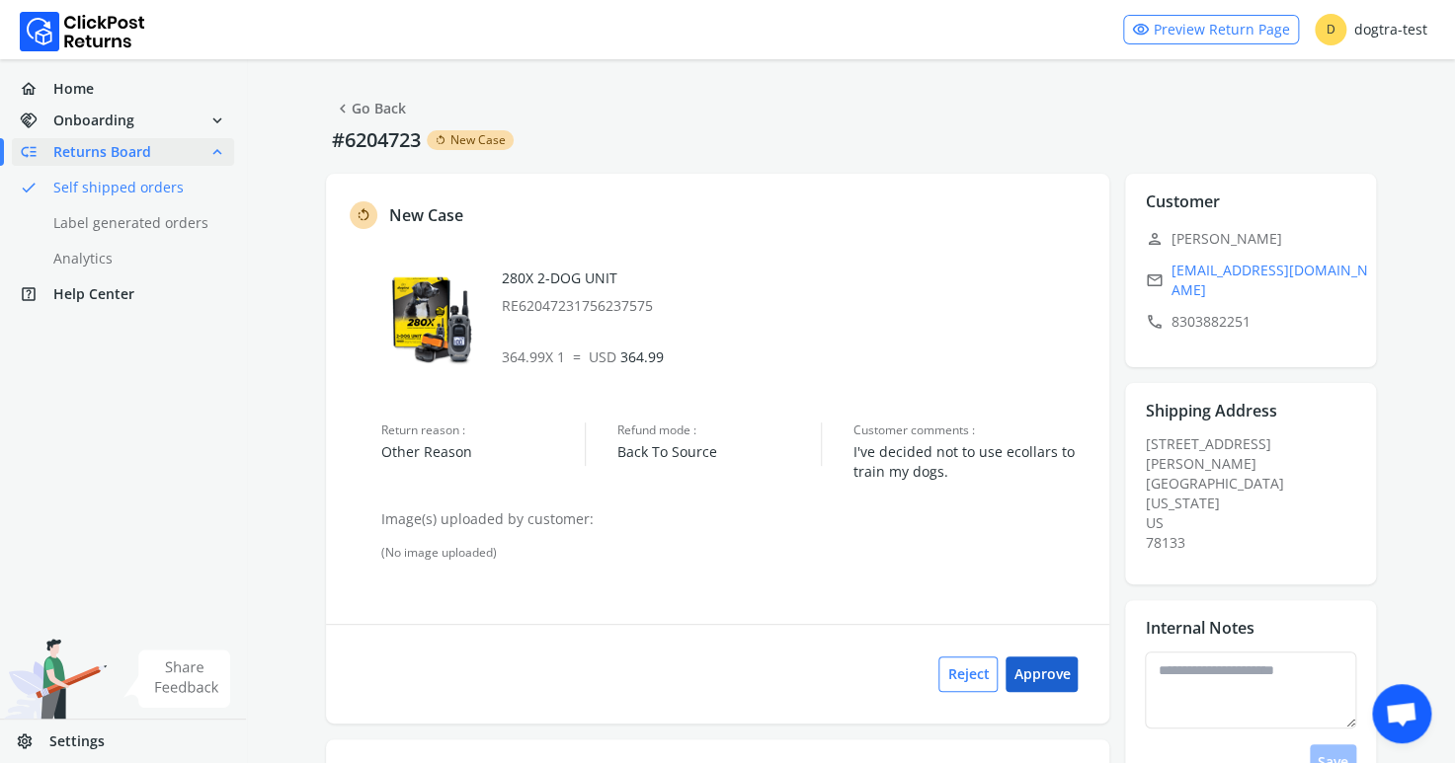
click at [1043, 673] on button "Approve" at bounding box center [1041, 675] width 72 height 36
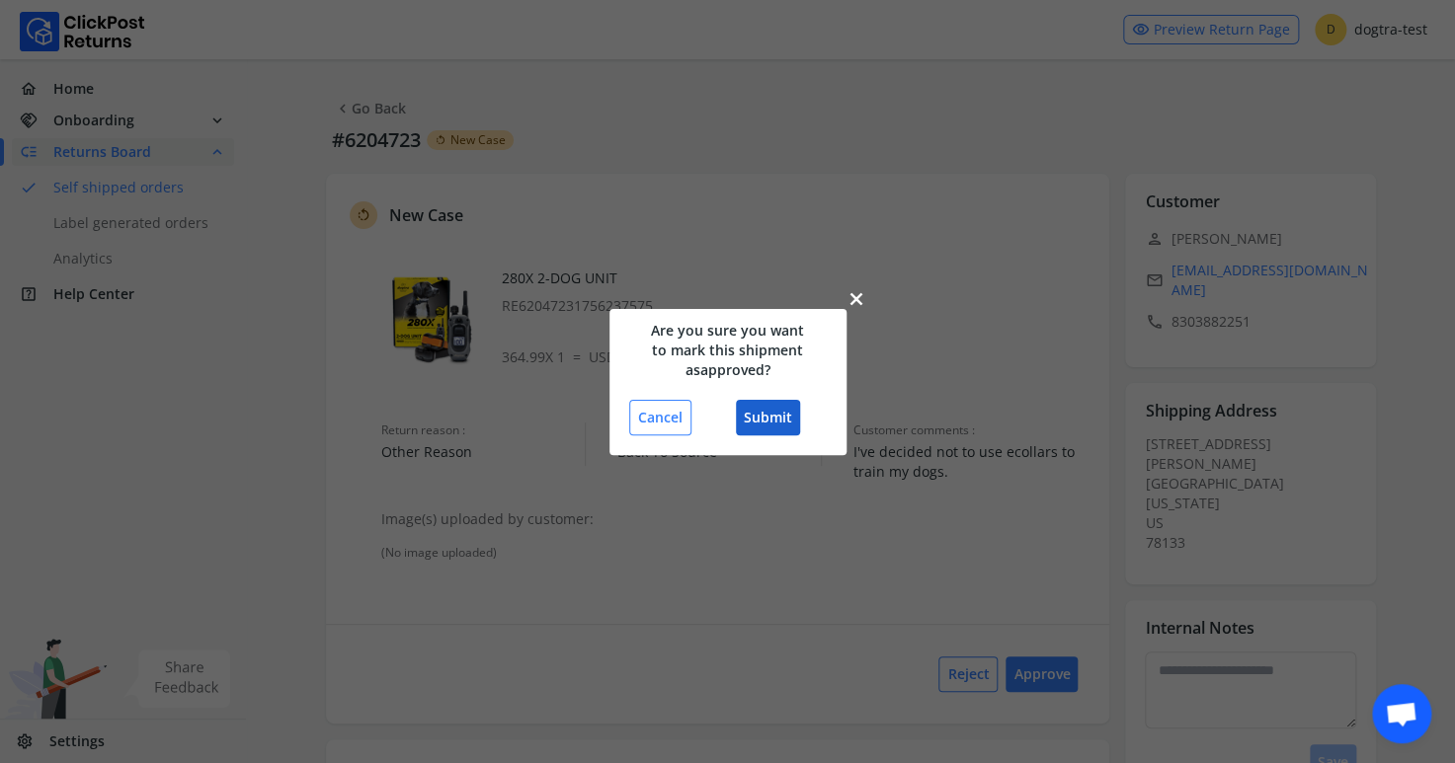
click at [762, 420] on button "Submit" at bounding box center [768, 418] width 64 height 36
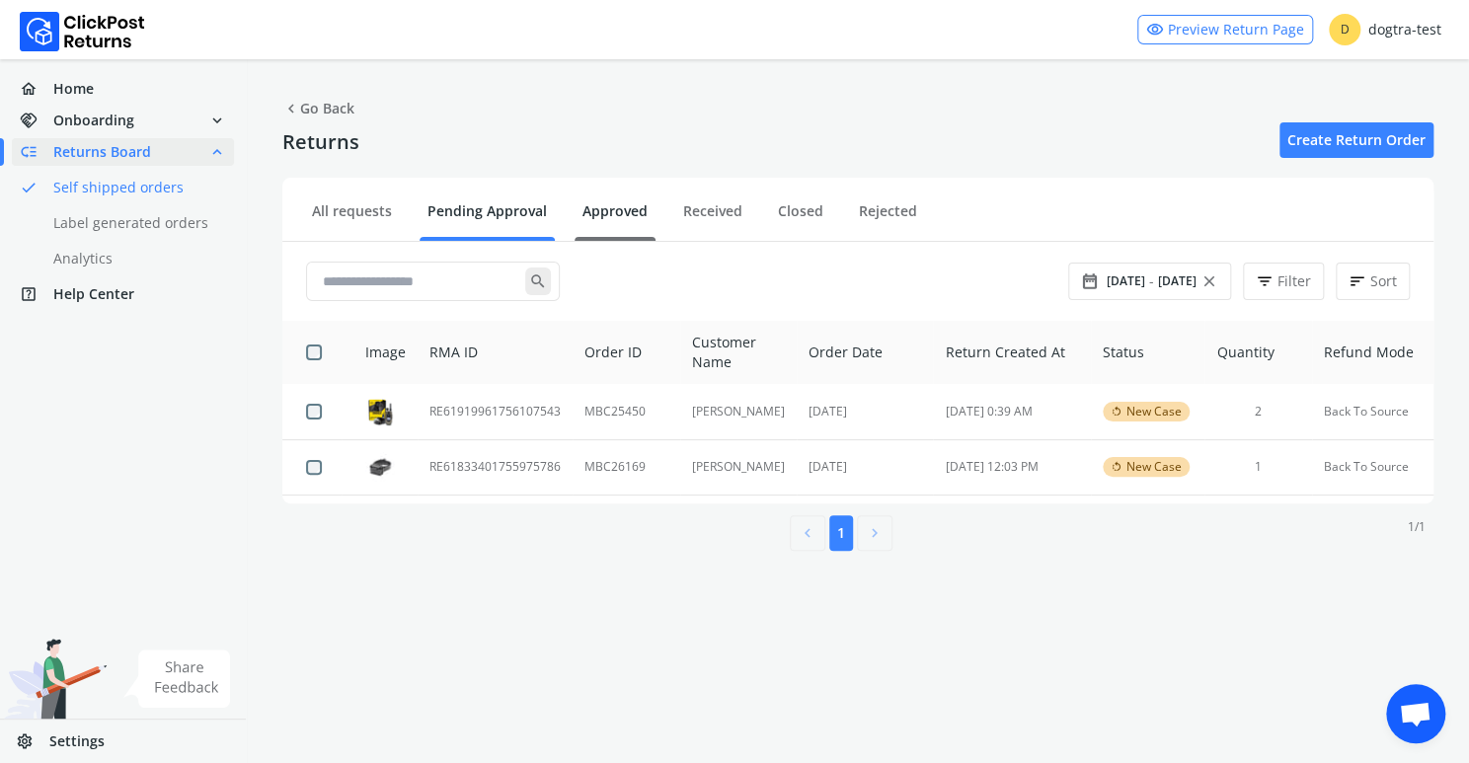
click at [626, 206] on link "Approved" at bounding box center [615, 218] width 81 height 35
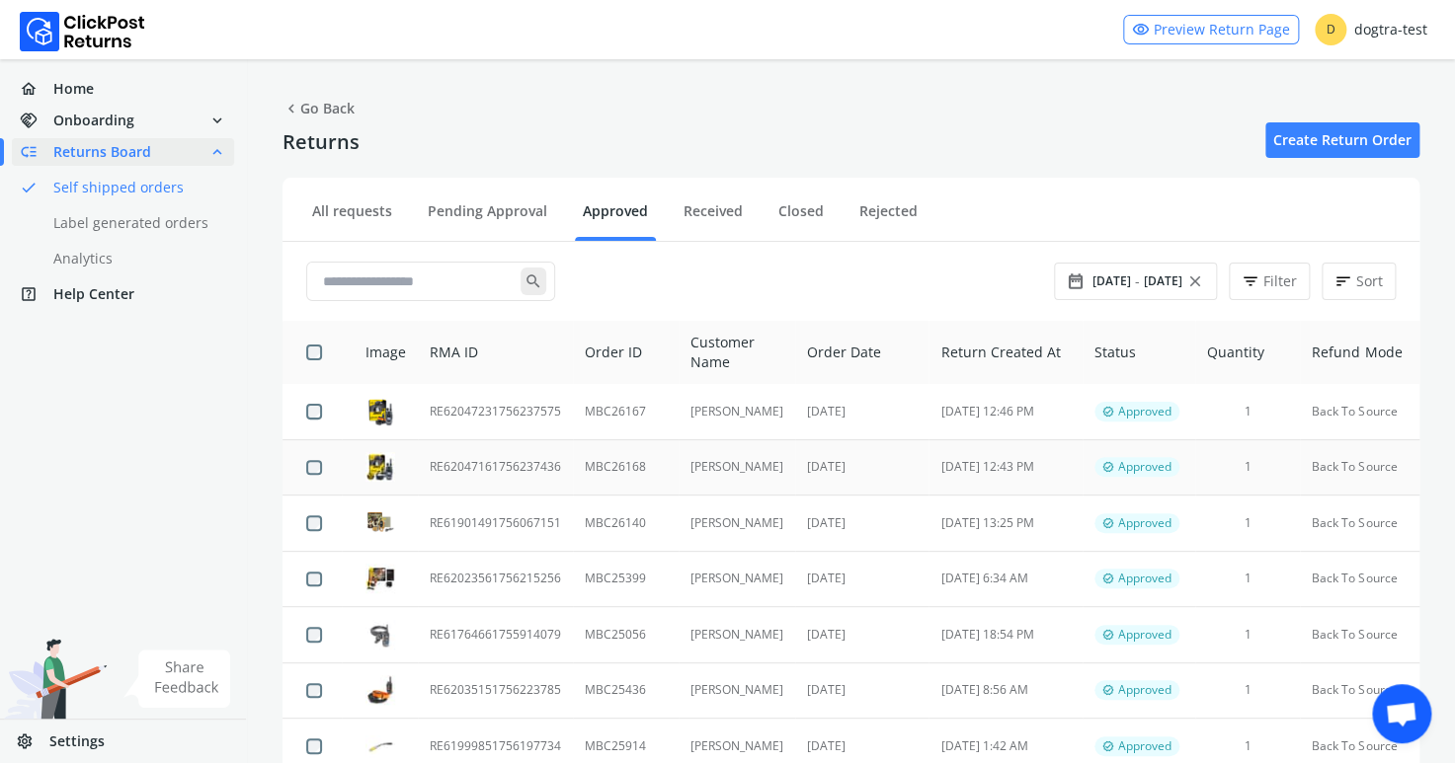
click at [471, 464] on td "RE62047161756237436" at bounding box center [495, 467] width 155 height 56
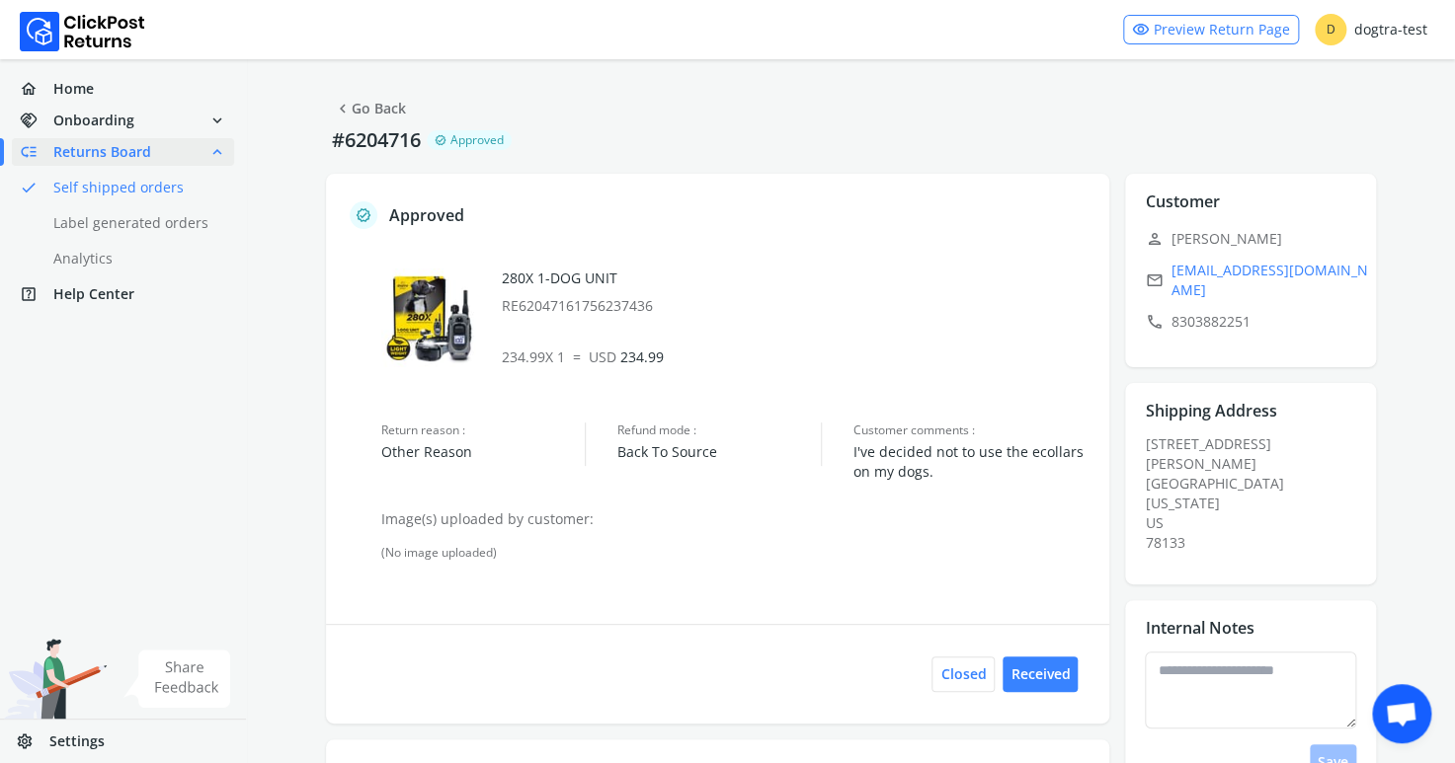
click at [380, 106] on link "chevron_left Go Back" at bounding box center [370, 109] width 72 height 28
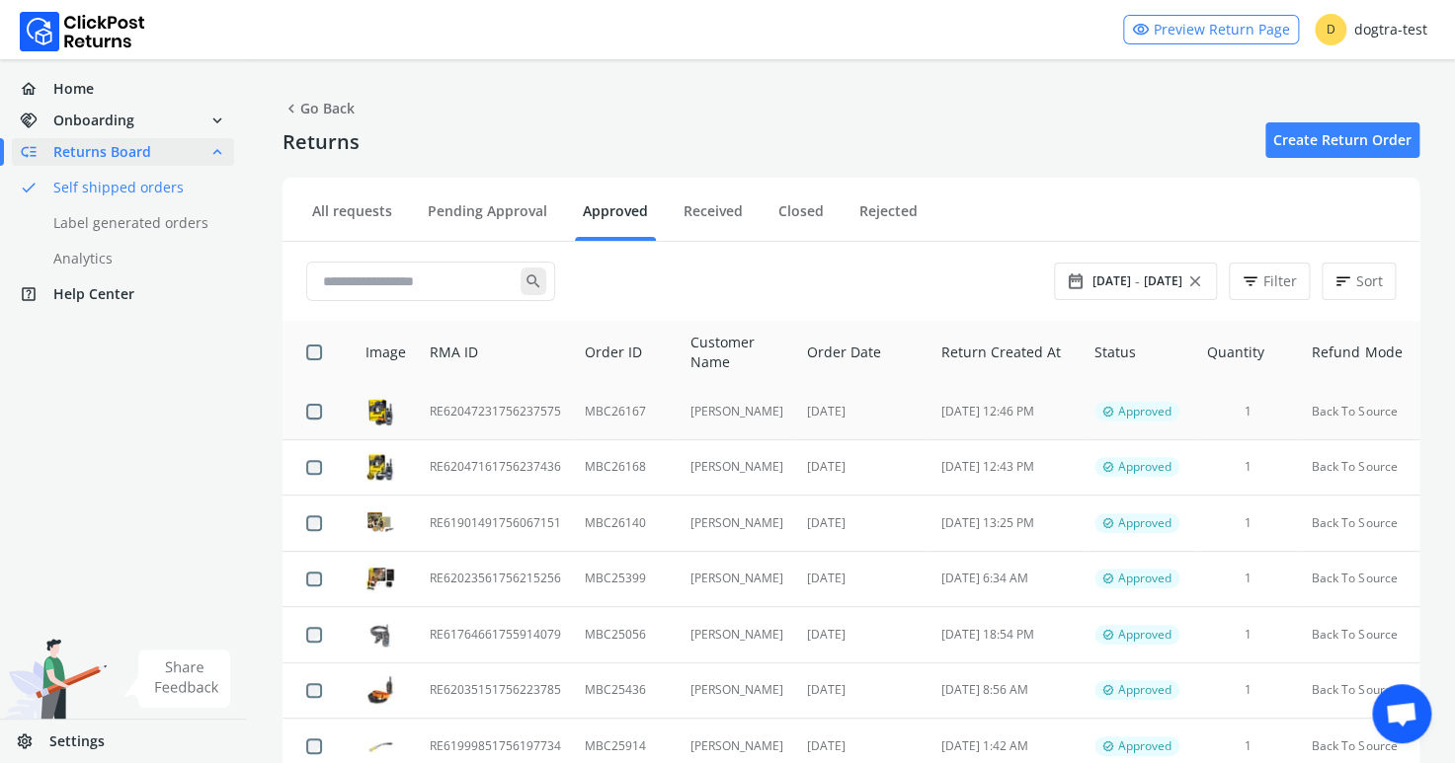
click at [486, 412] on td "RE62047231756237575" at bounding box center [495, 411] width 155 height 55
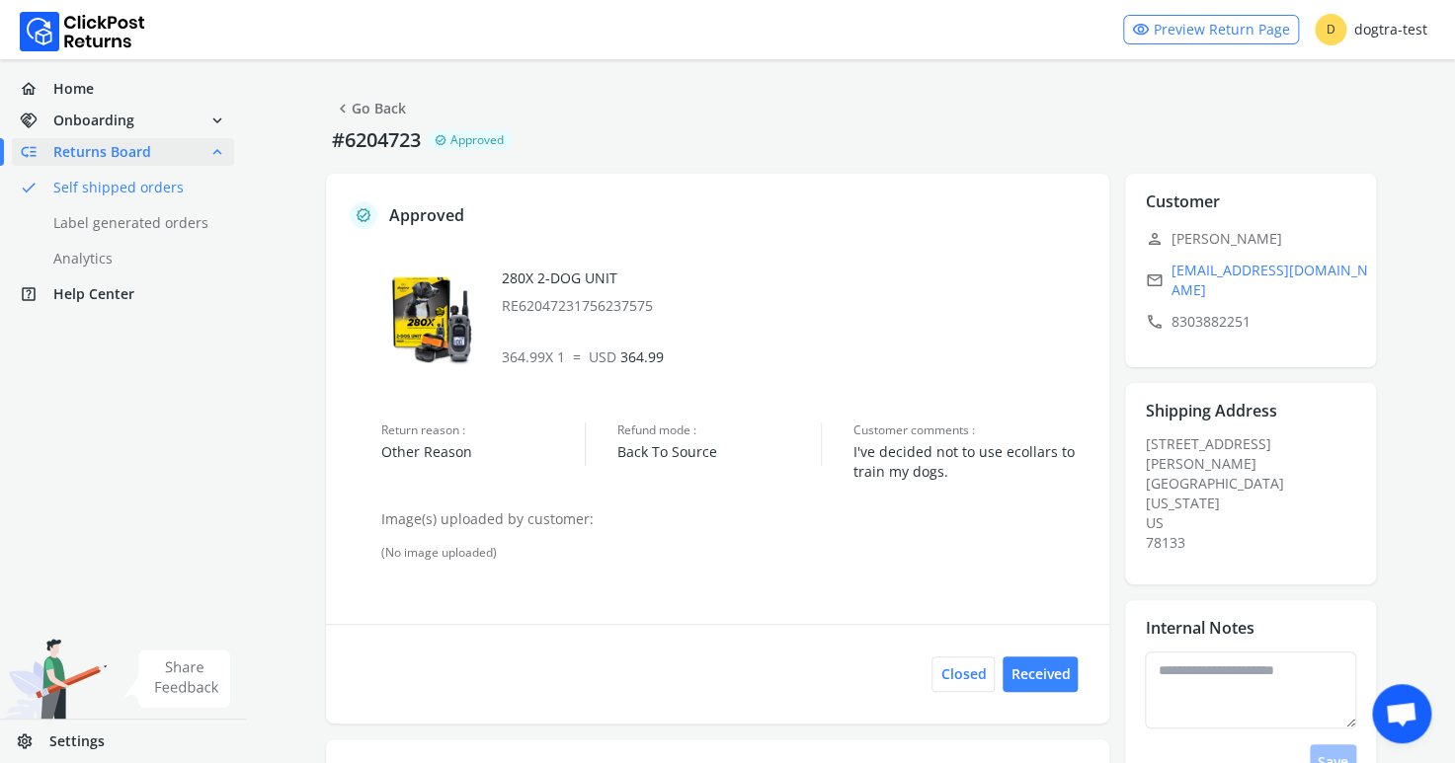
click at [379, 105] on link "chevron_left Go Back" at bounding box center [370, 109] width 72 height 28
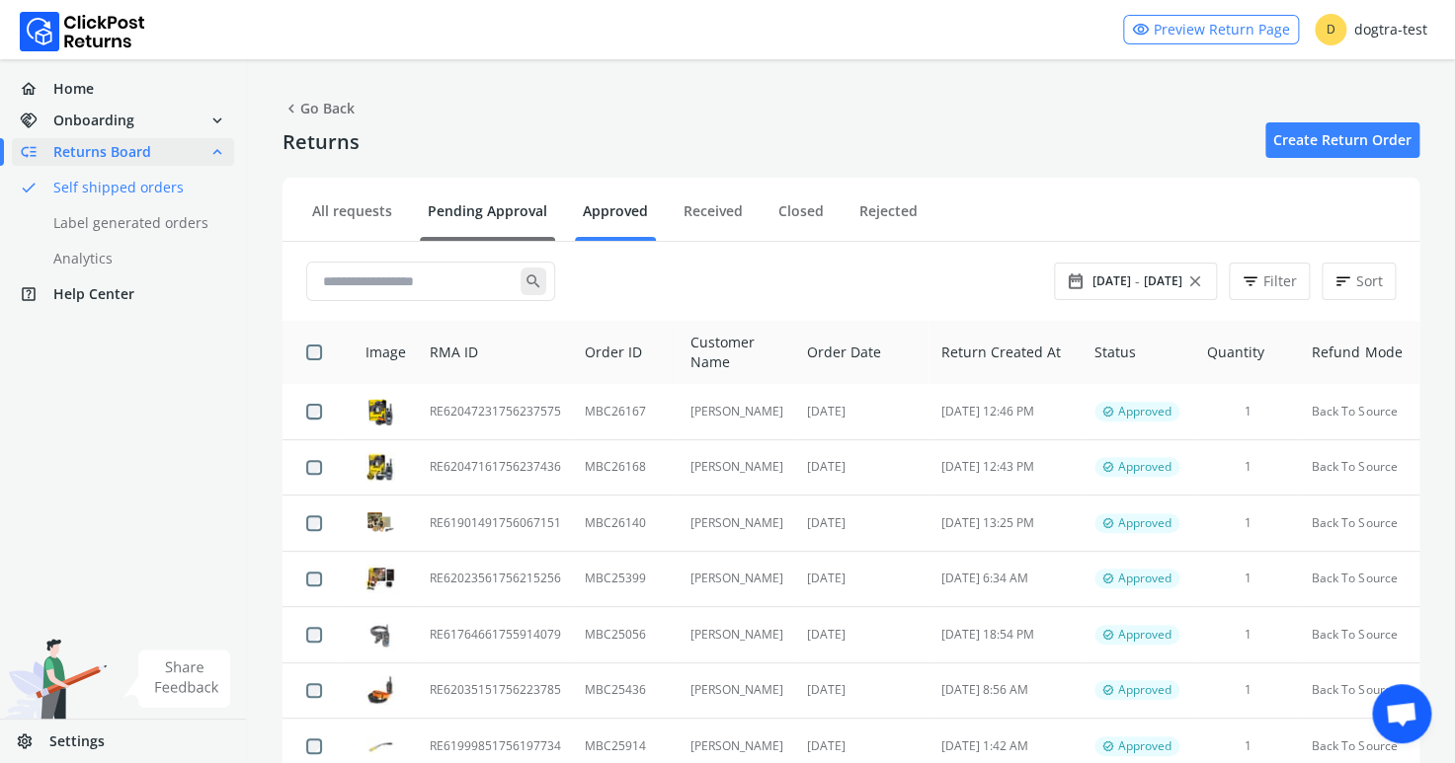
click at [487, 210] on link "Pending Approval" at bounding box center [487, 218] width 135 height 35
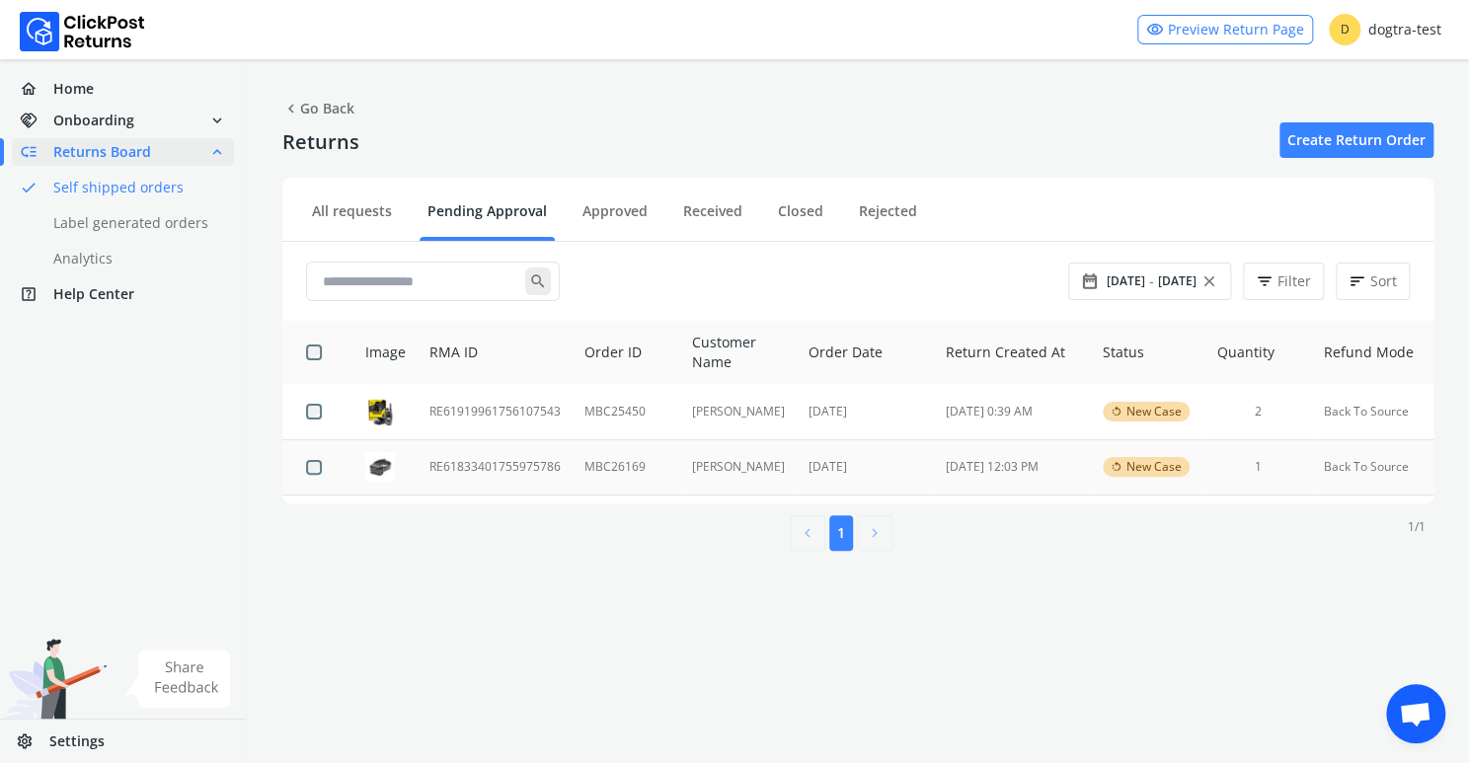
click at [455, 464] on td "RE61833401755975786" at bounding box center [495, 467] width 155 height 56
